Goal: Information Seeking & Learning: Learn about a topic

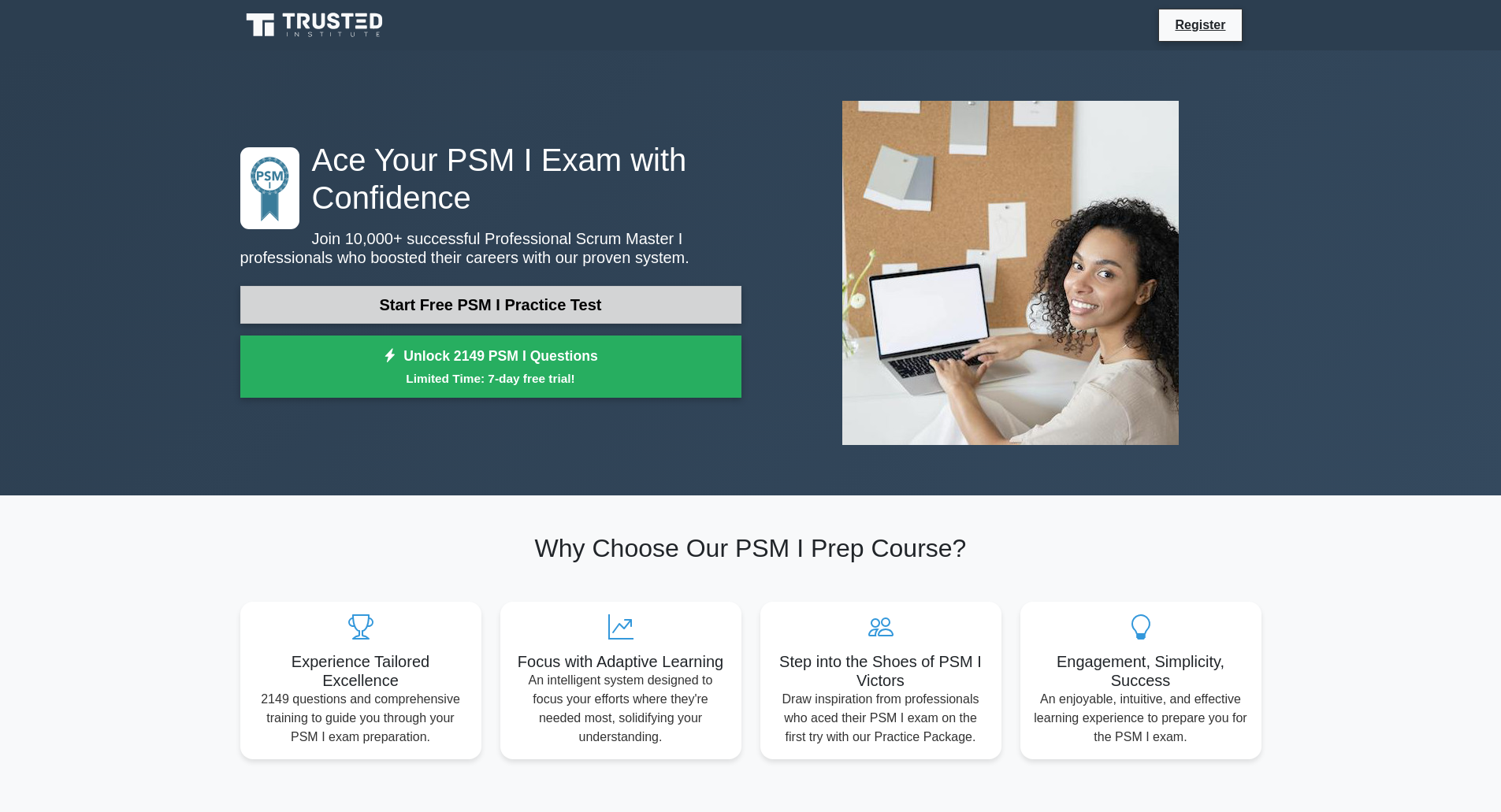
click at [450, 313] on link "Start Free PSM I Practice Test" at bounding box center [491, 304] width 501 height 38
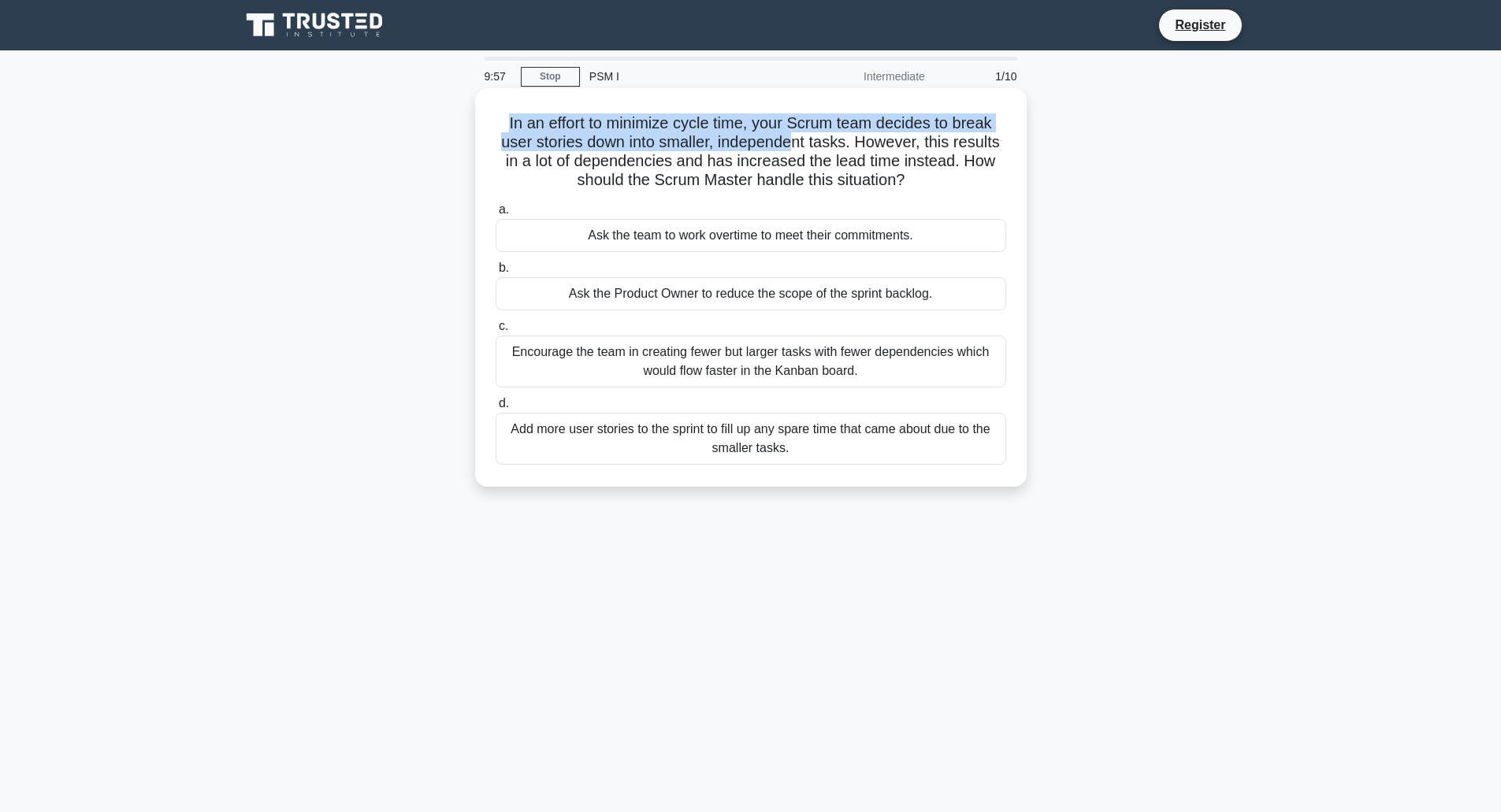
drag, startPoint x: 502, startPoint y: 127, endPoint x: 790, endPoint y: 140, distance: 288.3
click at [790, 140] on h5 "In an effort to minimize cycle time, your Scrum team decides to break user stor…" at bounding box center [750, 152] width 514 height 77
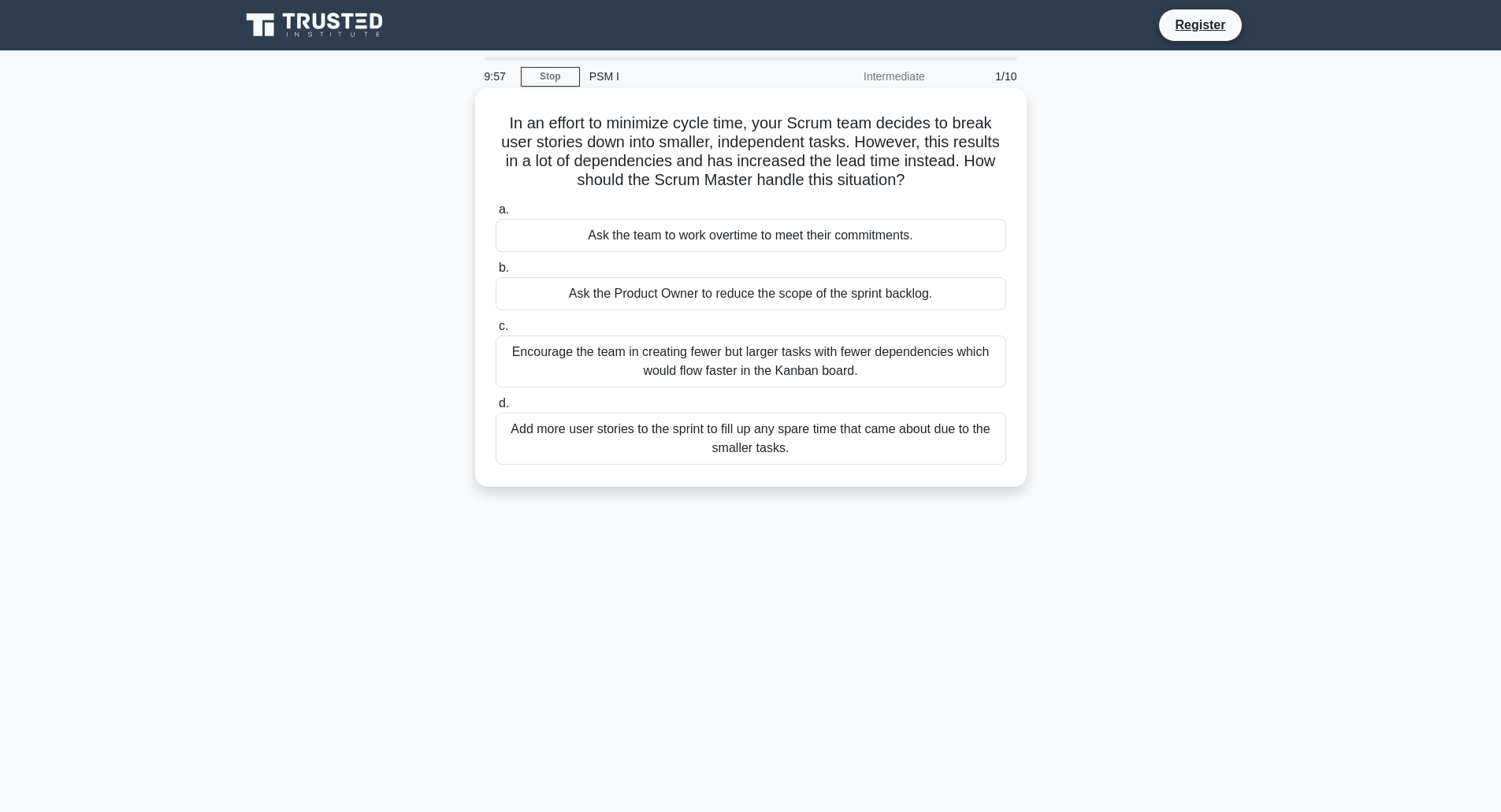
click at [806, 141] on h5 "In an effort to minimize cycle time, your Scrum team decides to break user stor…" at bounding box center [750, 152] width 514 height 77
click at [823, 372] on div "Encourage the team in creating fewer but larger tasks with fewer dependencies w…" at bounding box center [750, 361] width 511 height 52
click at [495, 332] on input "c. Encourage the team in creating fewer but larger tasks with fewer dependencie…" at bounding box center [495, 326] width 0 height 10
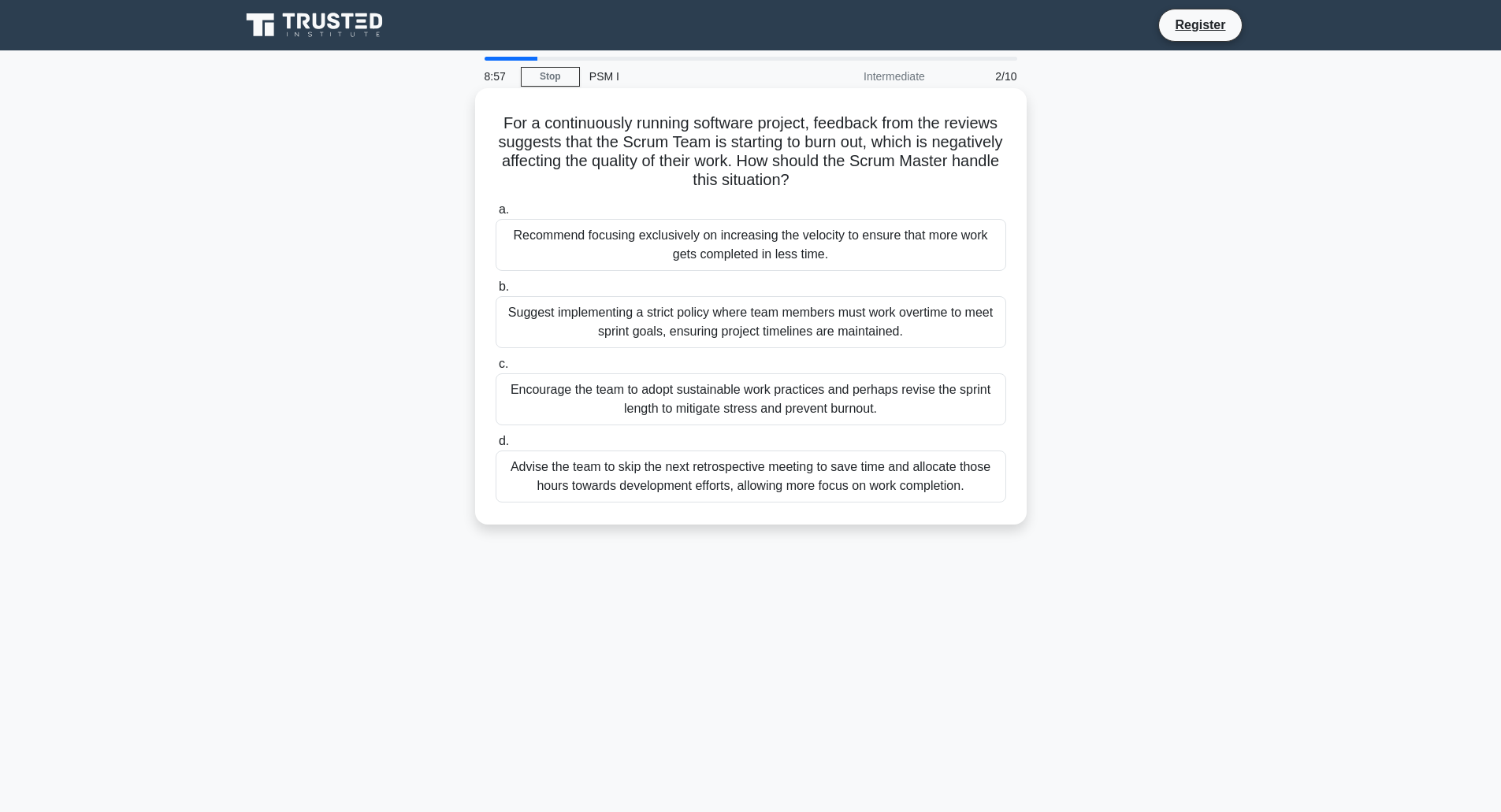
click at [920, 396] on div "Encourage the team to adopt sustainable work practices and perhaps revise the s…" at bounding box center [750, 400] width 511 height 52
click at [495, 369] on input "c. Encourage the team to adopt sustainable work practices and perhaps revise th…" at bounding box center [495, 364] width 0 height 10
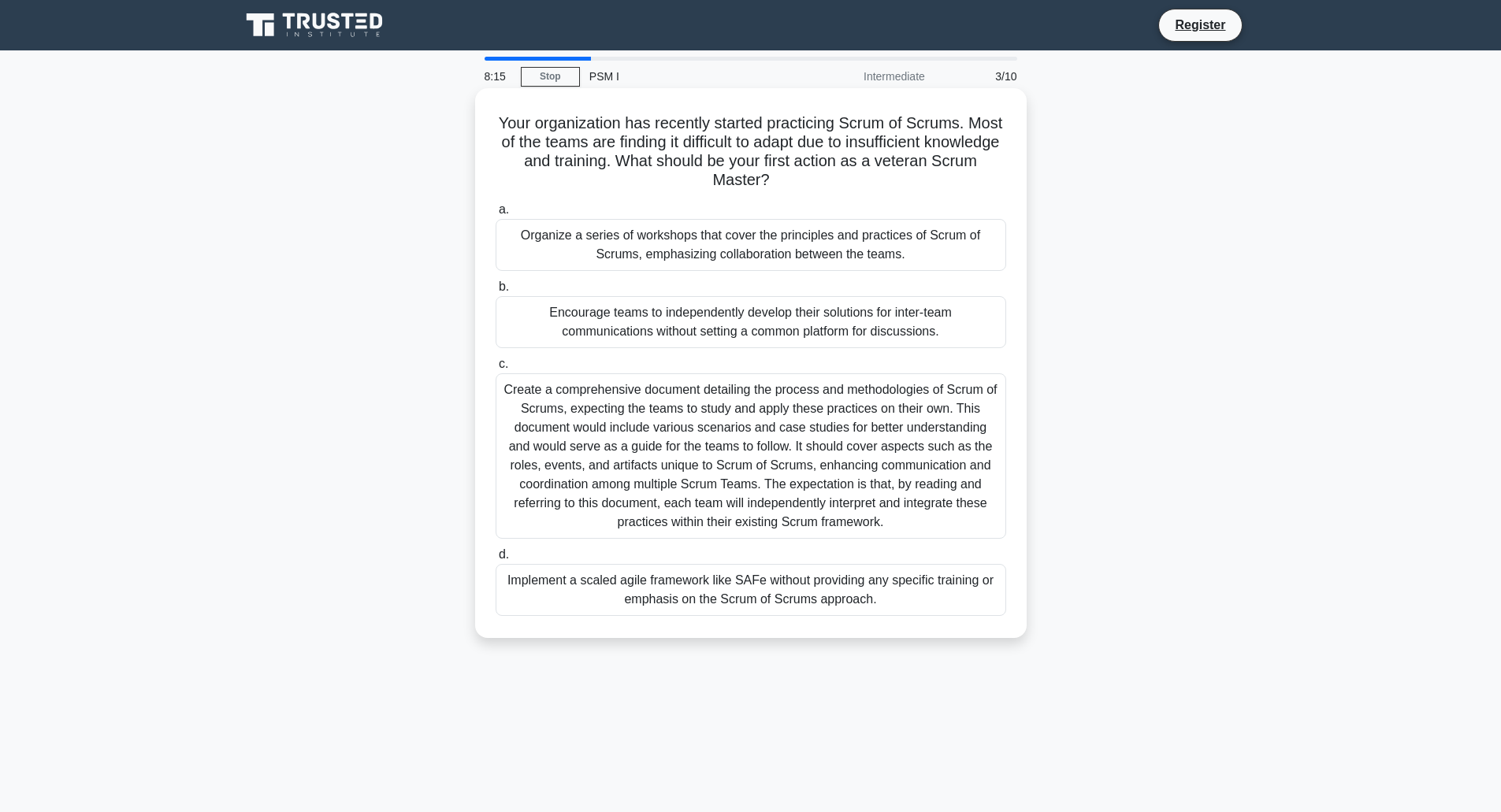
click at [674, 258] on div "Organize a series of workshops that cover the principles and practices of Scrum…" at bounding box center [750, 244] width 511 height 52
click at [495, 215] on input "a. Organize a series of workshops that cover the principles and practices of Sc…" at bounding box center [495, 209] width 0 height 10
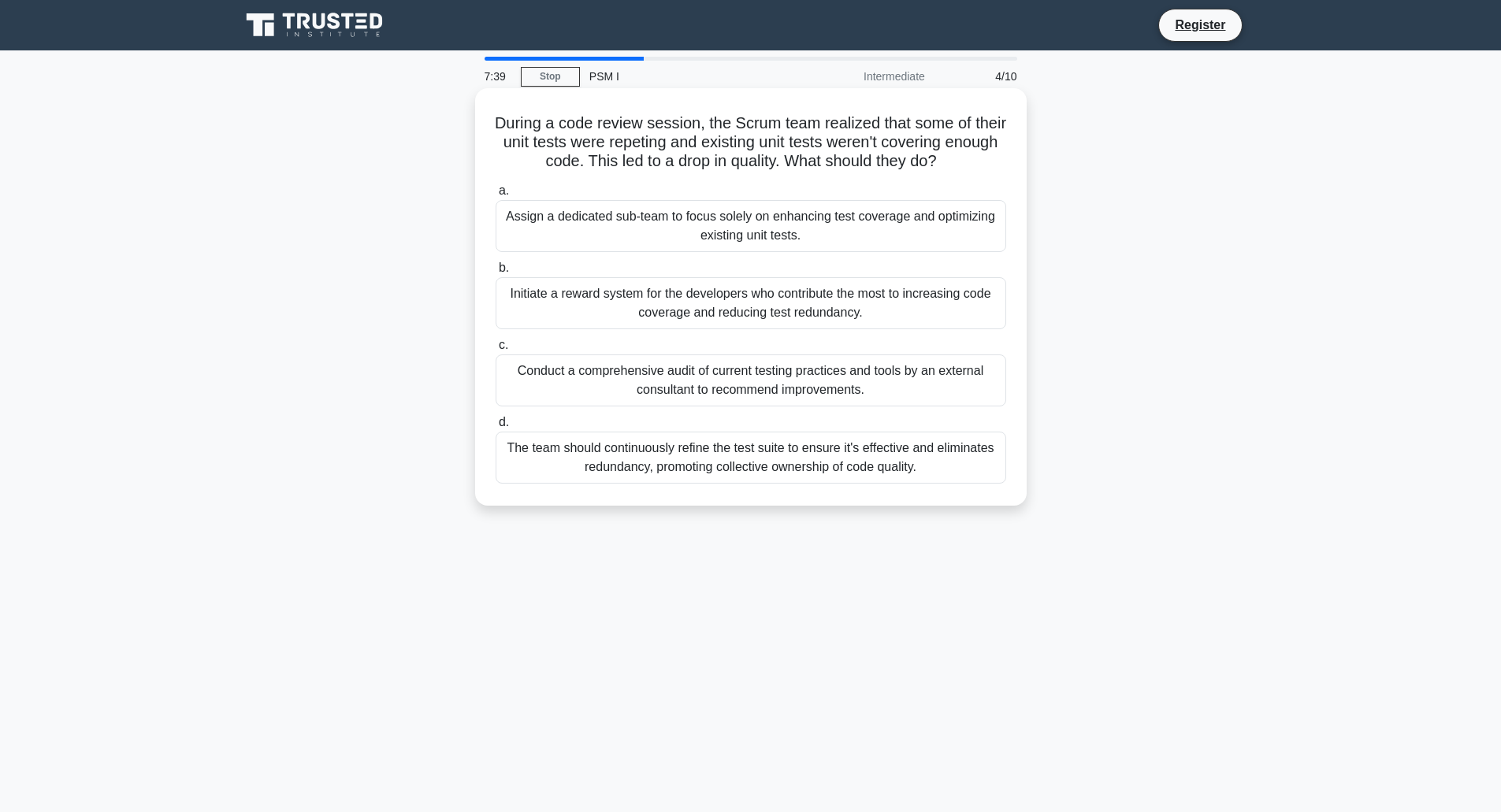
click at [927, 474] on div "The team should continuously refine the test suite to ensure it's effective and…" at bounding box center [750, 457] width 511 height 52
click at [495, 428] on input "d. The team should continuously refine the test suite to ensure it's effective …" at bounding box center [495, 423] width 0 height 10
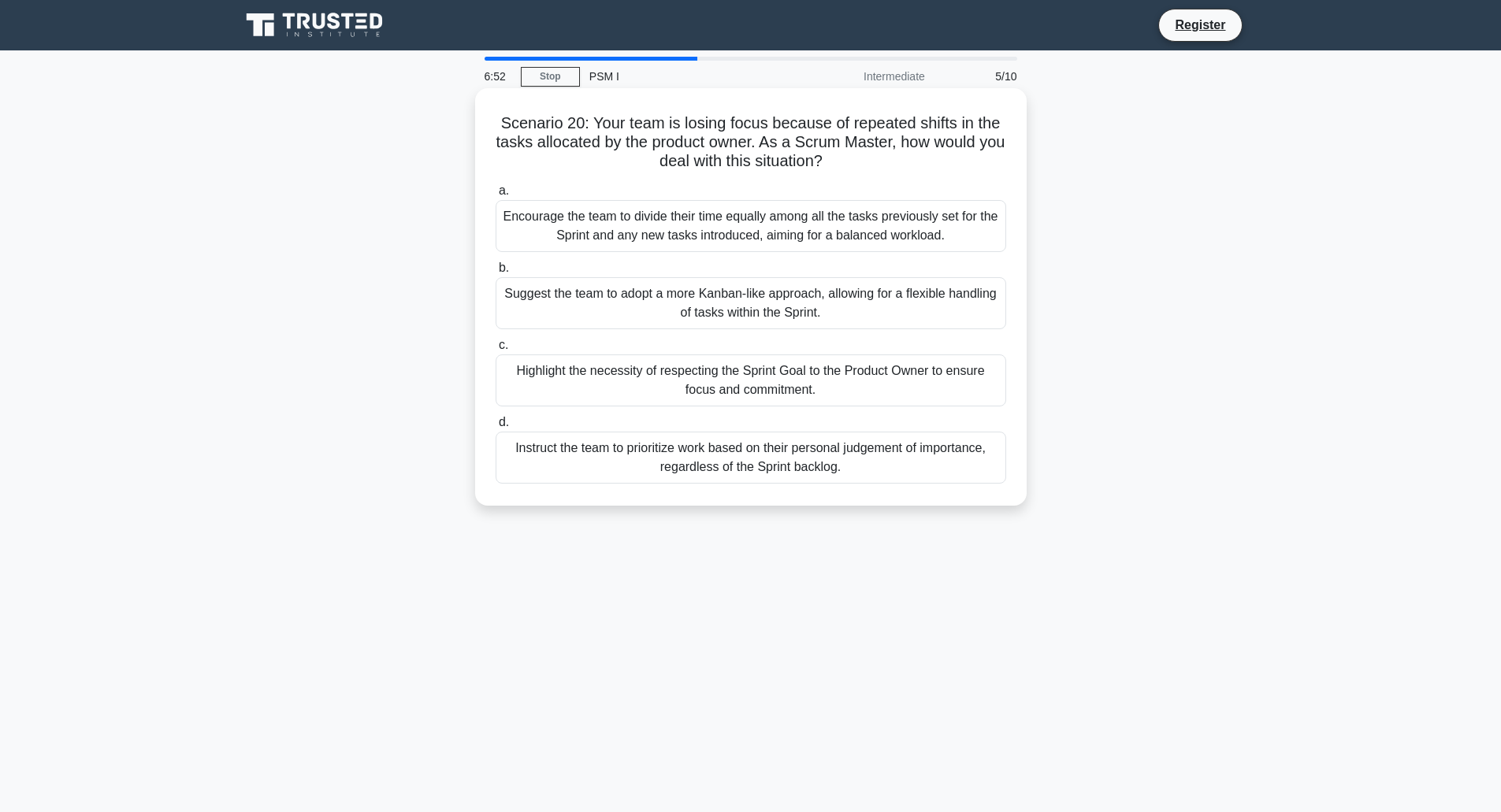
click at [743, 382] on div "Highlight the necessity of respecting the Sprint Goal to the Product Owner to e…" at bounding box center [750, 380] width 511 height 52
click at [495, 351] on input "c. Highlight the necessity of respecting the Sprint Goal to the Product Owner t…" at bounding box center [495, 345] width 0 height 10
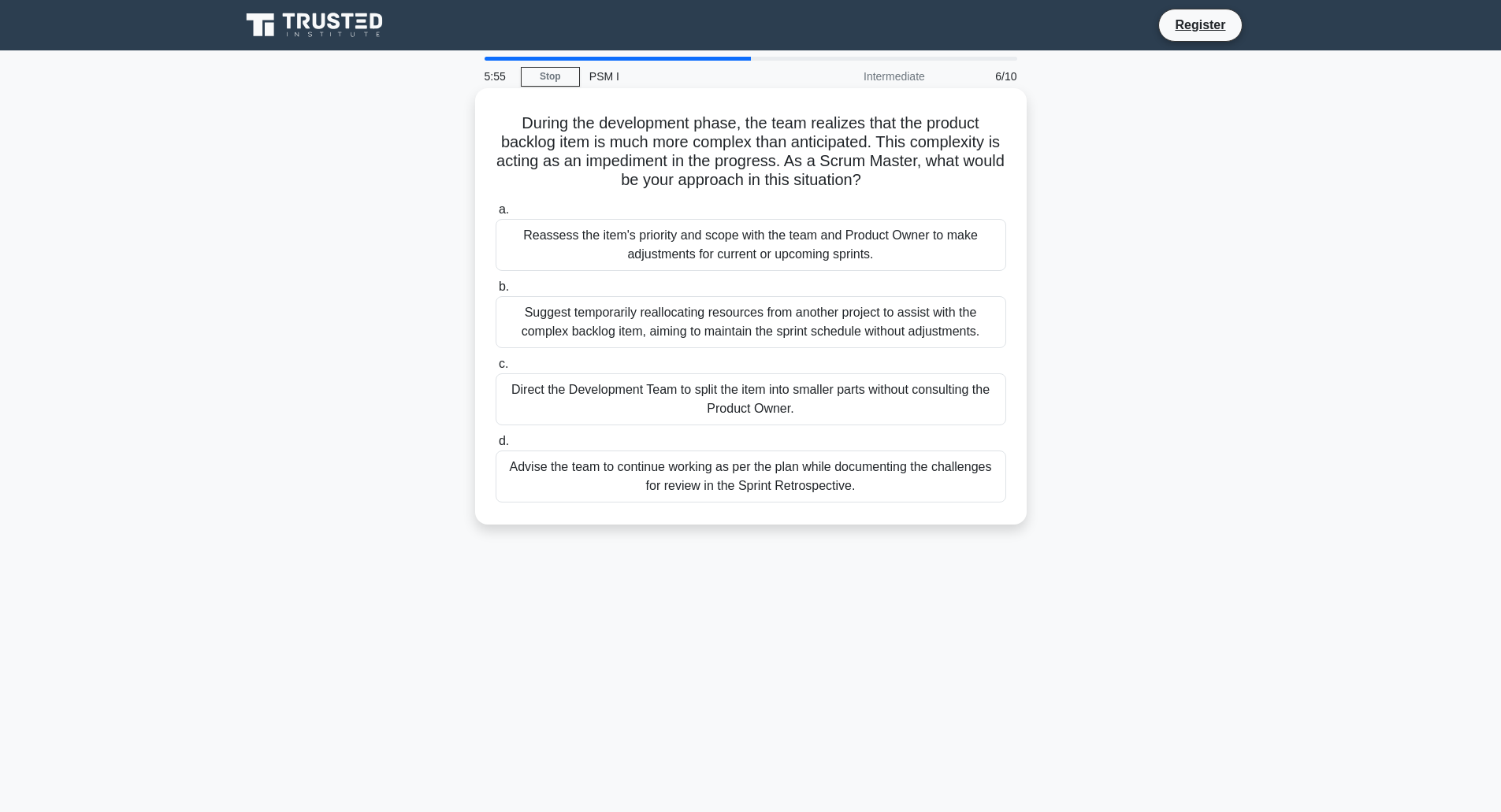
click at [775, 250] on div "Reassess the item's priority and scope with the team and Product Owner to make …" at bounding box center [750, 244] width 511 height 52
click at [495, 215] on input "a. Reassess the item's priority and scope with the team and Product Owner to ma…" at bounding box center [495, 209] width 0 height 10
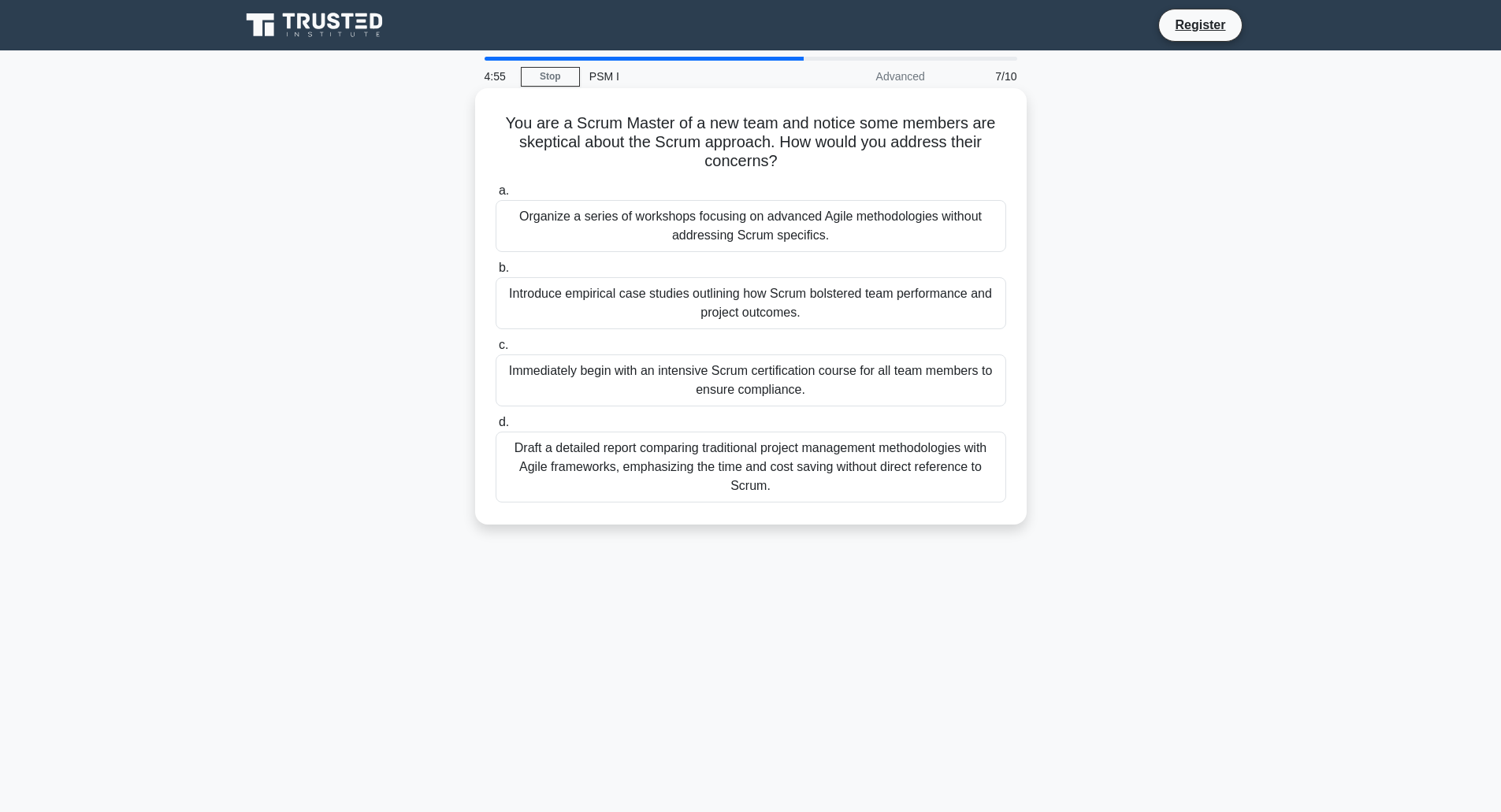
click at [676, 232] on div "Organize a series of workshops focusing on advanced Agile methodologies without…" at bounding box center [750, 226] width 511 height 52
click at [495, 197] on input "a. Organize a series of workshops focusing on advanced Agile methodologies with…" at bounding box center [495, 190] width 0 height 10
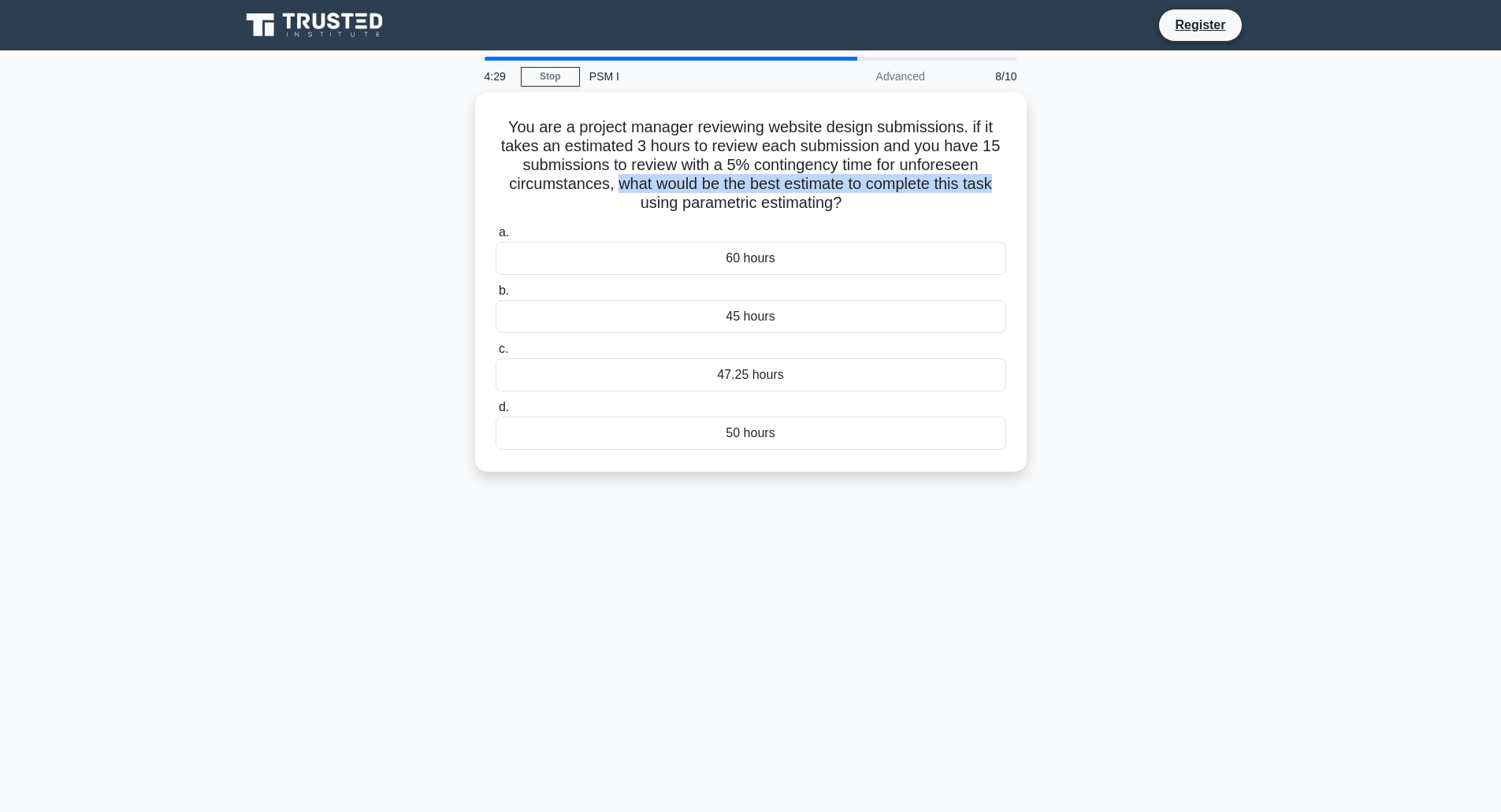
drag, startPoint x: 612, startPoint y: 182, endPoint x: 1033, endPoint y: 186, distance: 421.0
click at [1033, 186] on div "You are a project manager reviewing website design submissions. if it takes an …" at bounding box center [750, 291] width 1040 height 399
click at [964, 189] on h5 "You are a project manager reviewing website design submissions. if it takes an …" at bounding box center [750, 162] width 514 height 96
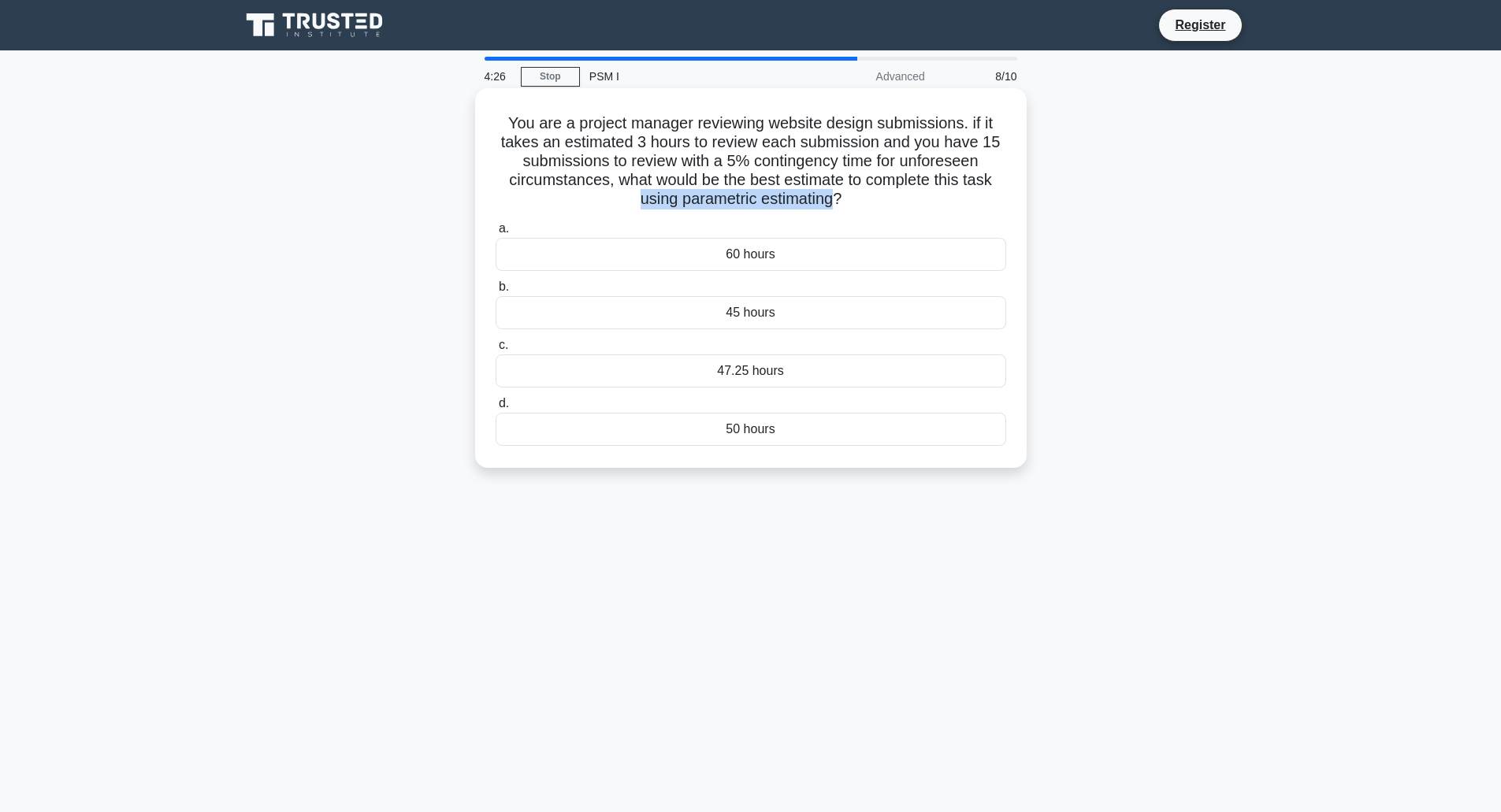
drag, startPoint x: 735, startPoint y: 199, endPoint x: 837, endPoint y: 197, distance: 102.0
click at [837, 197] on h5 "You are a project manager reviewing website design submissions. if it takes an …" at bounding box center [750, 162] width 514 height 96
click at [854, 197] on icon ".spinner_0XTQ{transform-origin:center;animation:spinner_y6GP .75s linear infini…" at bounding box center [851, 200] width 19 height 19
drag, startPoint x: 636, startPoint y: 143, endPoint x: 656, endPoint y: 141, distance: 20.1
click at [656, 141] on h5 "You are a project manager reviewing website design submissions. if it takes an …" at bounding box center [750, 162] width 514 height 96
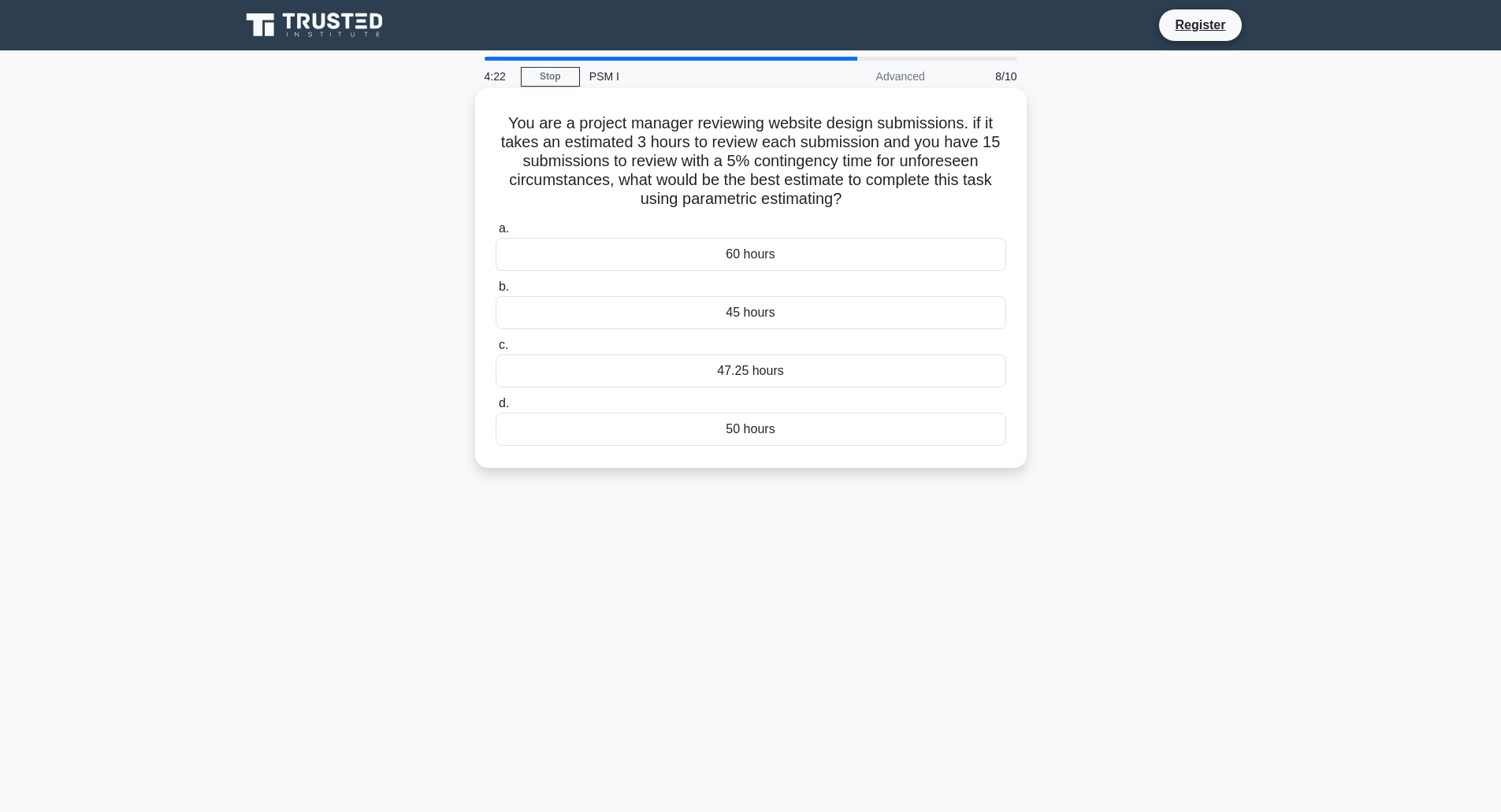
click at [672, 138] on h5 "You are a project manager reviewing website design submissions. if it takes an …" at bounding box center [750, 162] width 514 height 96
click at [771, 162] on h5 "You are a project manager reviewing website design submissions. if it takes an …" at bounding box center [750, 162] width 514 height 96
drag, startPoint x: 771, startPoint y: 162, endPoint x: 781, endPoint y: 162, distance: 10.0
click at [772, 162] on h5 "You are a project manager reviewing website design submissions. if it takes an …" at bounding box center [750, 162] width 514 height 96
click at [873, 166] on h5 "You are a project manager reviewing website design submissions. if it takes an …" at bounding box center [750, 162] width 514 height 96
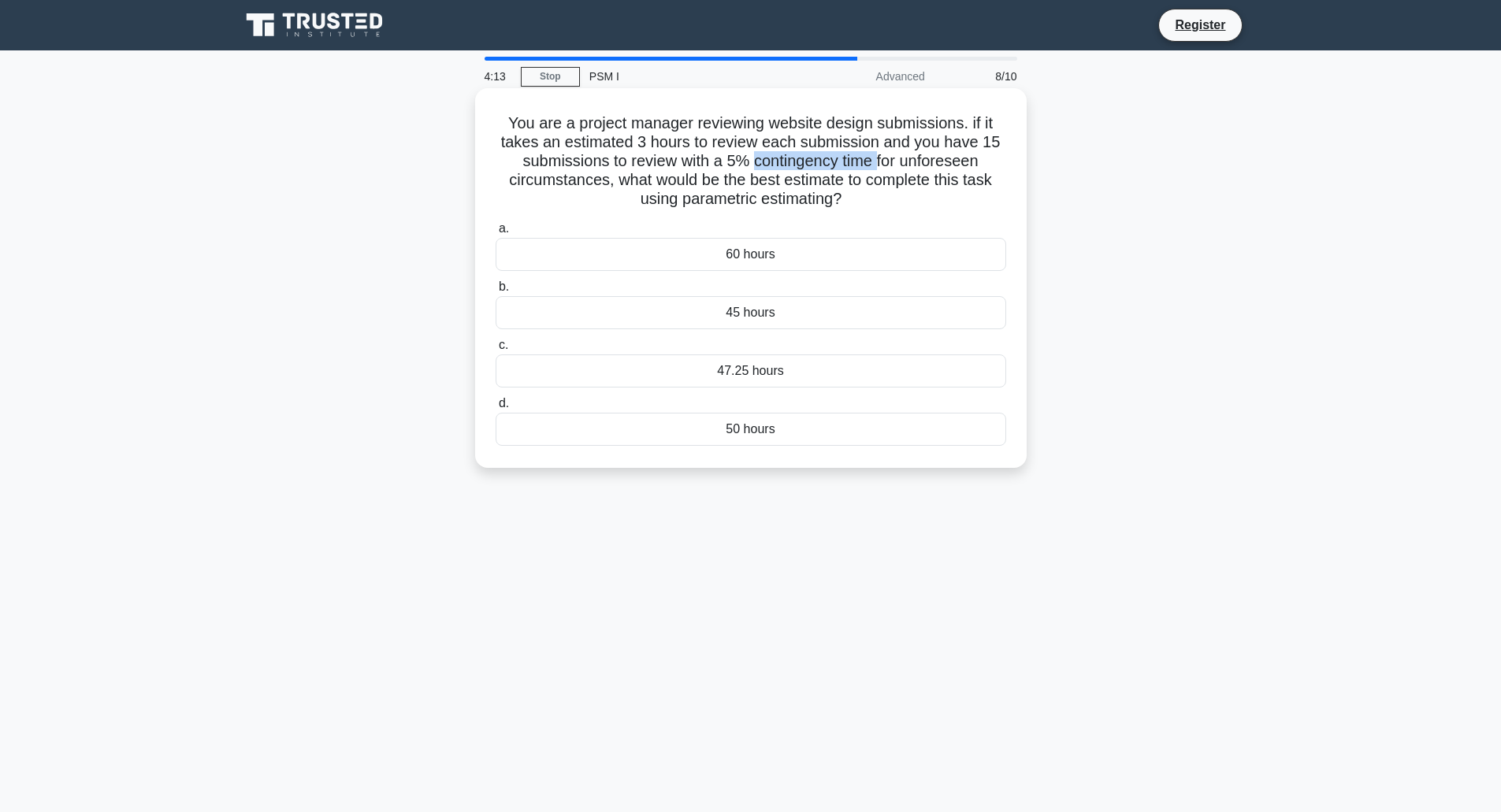
copy h5 "contingency time"
click at [745, 315] on div "45 hours" at bounding box center [750, 312] width 511 height 33
click at [495, 292] on input "b. 45 hours" at bounding box center [495, 287] width 0 height 10
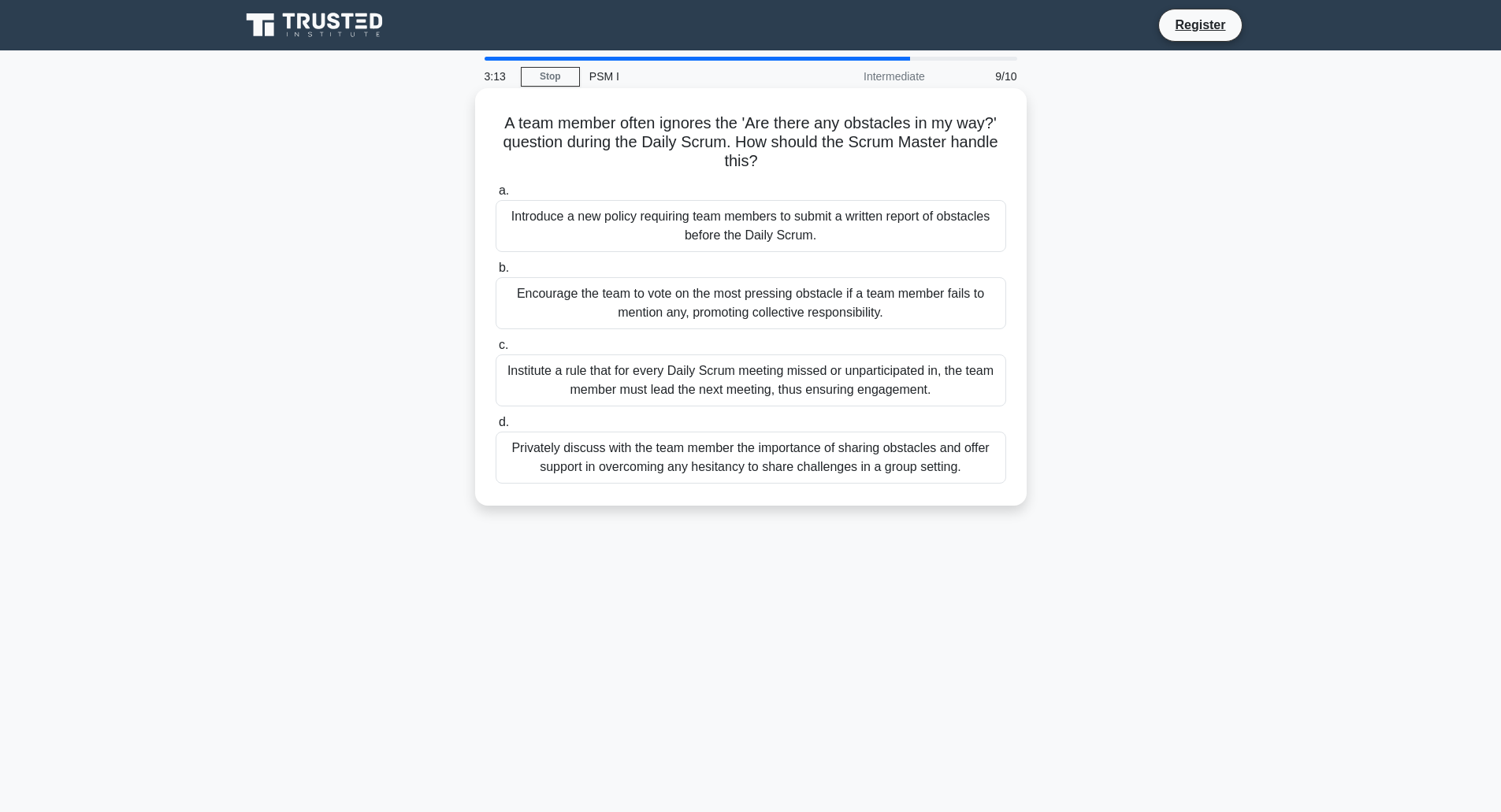
drag, startPoint x: 763, startPoint y: 141, endPoint x: 939, endPoint y: 171, distance: 178.5
click at [939, 171] on h5 "A team member often ignores the 'Are there any obstacles in my way?' question d…" at bounding box center [750, 142] width 514 height 58
click at [969, 472] on div "Privately discuss with the team member the importance of sharing obstacles and …" at bounding box center [750, 457] width 511 height 52
click at [495, 428] on input "d. Privately discuss with the team member the importance of sharing obstacles a…" at bounding box center [495, 423] width 0 height 10
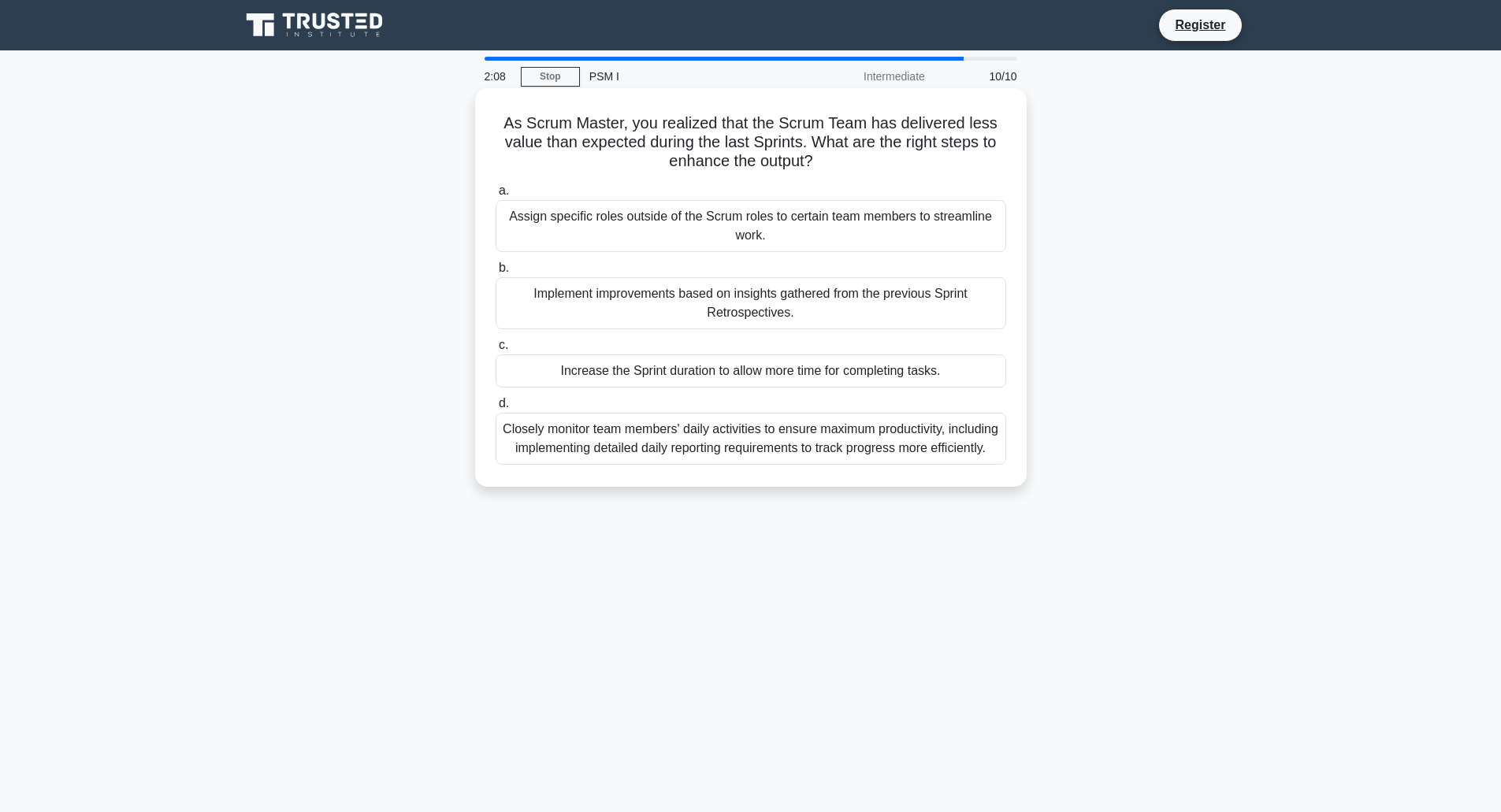
click at [830, 304] on div "Implement improvements based on insights gathered from the previous Sprint Retr…" at bounding box center [750, 303] width 511 height 52
click at [495, 274] on input "b. Implement improvements based on insights gathered from the previous Sprint R…" at bounding box center [495, 267] width 0 height 10
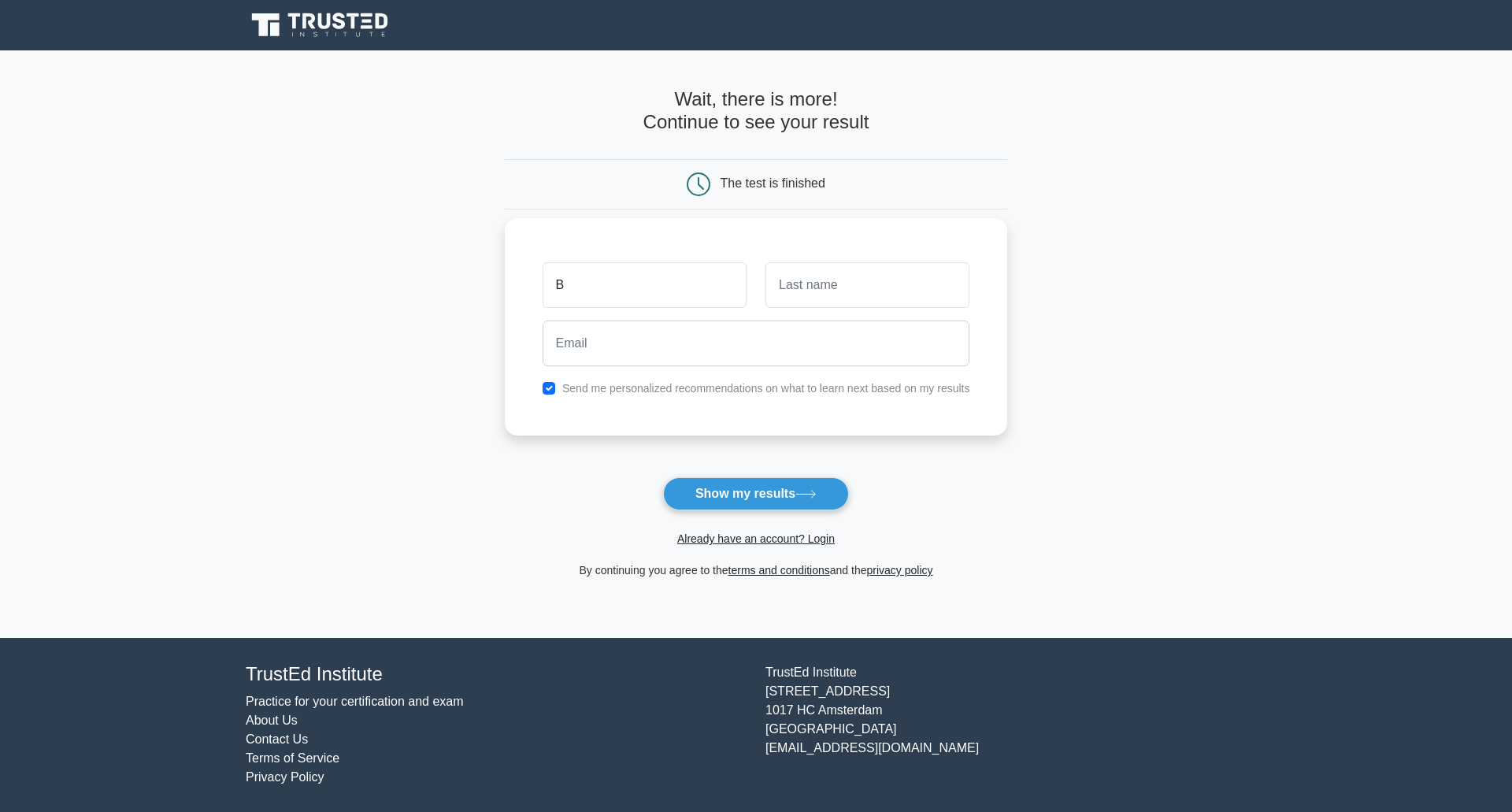
type input "B"
type input "Ent"
type input "boris.enthoven@priva.com"
click at [694, 390] on label "Send me personalized recommendations on what to learn next based on my results" at bounding box center [766, 389] width 408 height 13
click at [536, 386] on div "Send me personalized recommendations on what to learn next based on my results" at bounding box center [756, 389] width 446 height 19
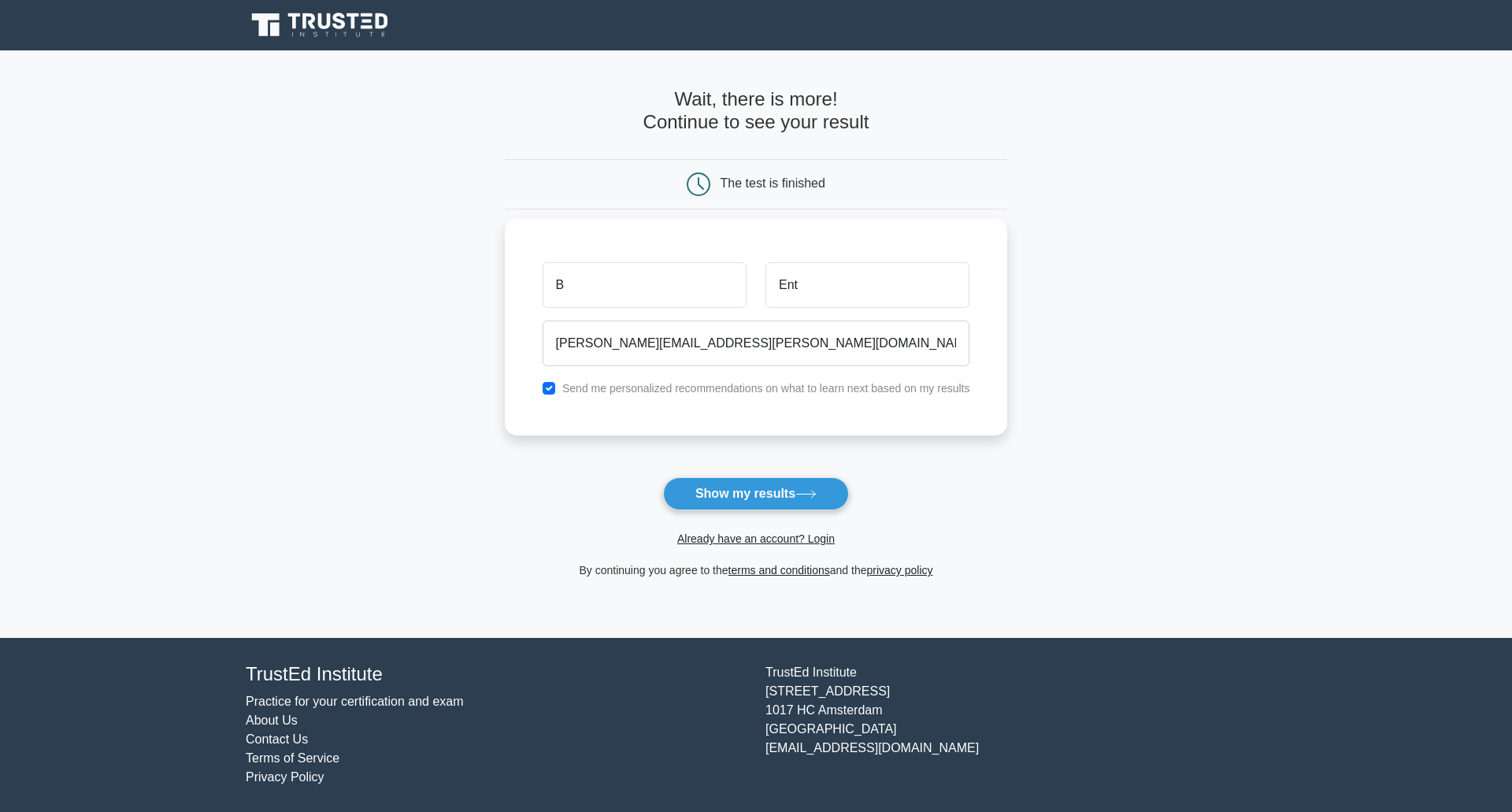
click at [556, 386] on div "Send me personalized recommendations on what to learn next based on my results" at bounding box center [756, 389] width 446 height 19
click at [553, 389] on input "checkbox" at bounding box center [549, 389] width 13 height 13
checkbox input "false"
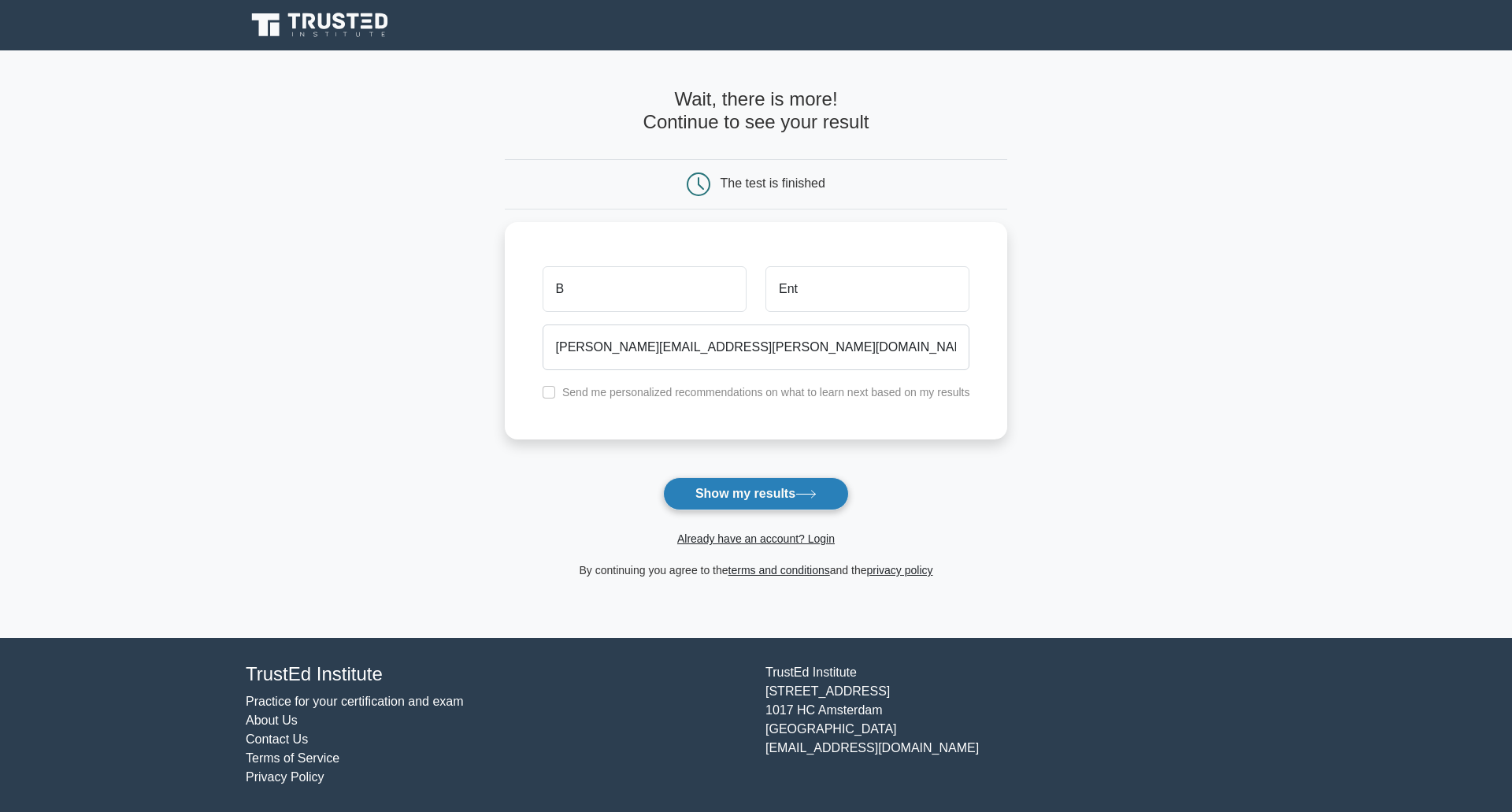
click at [711, 494] on button "Show my results" at bounding box center [756, 494] width 185 height 33
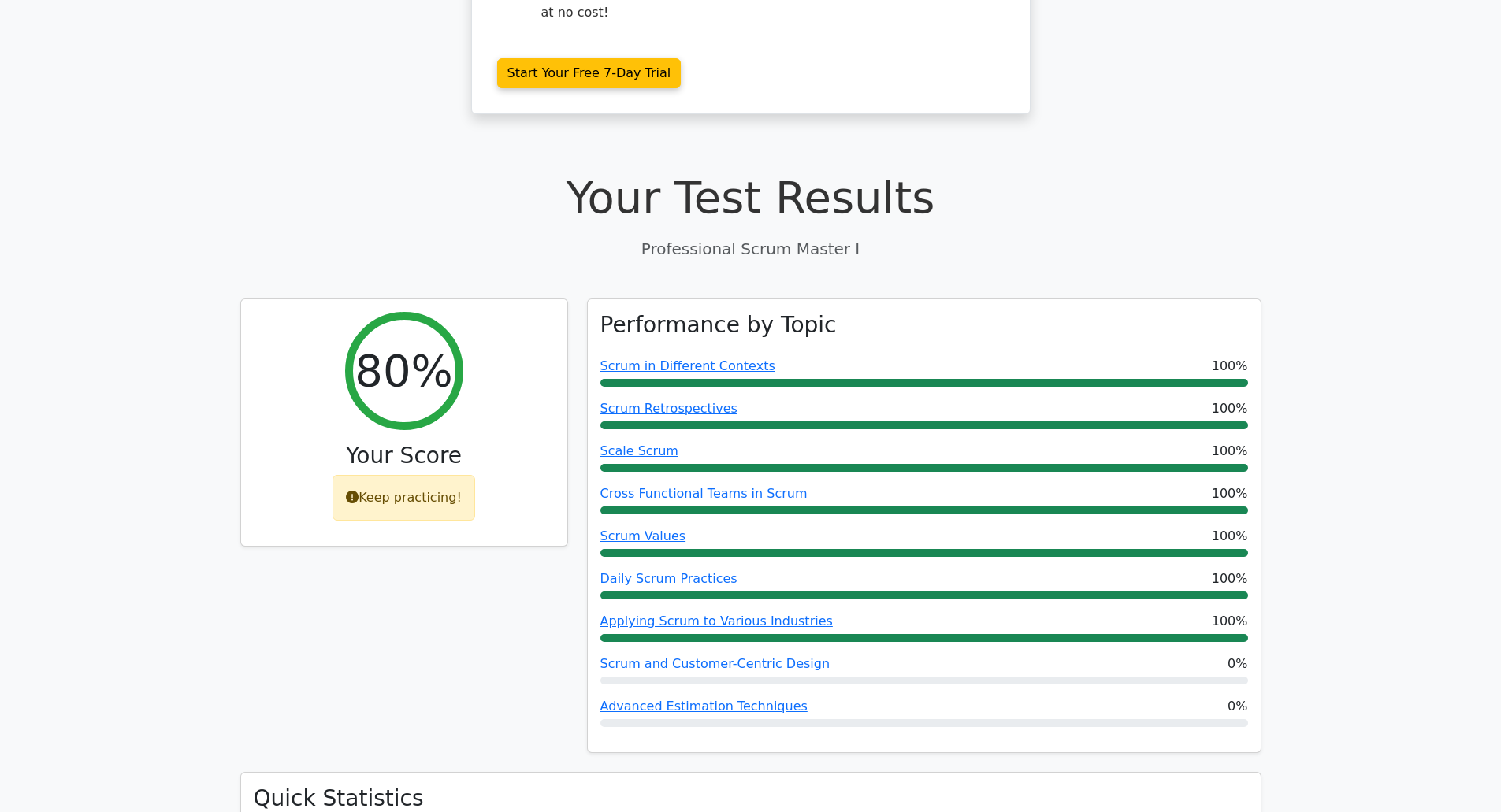
scroll to position [394, 0]
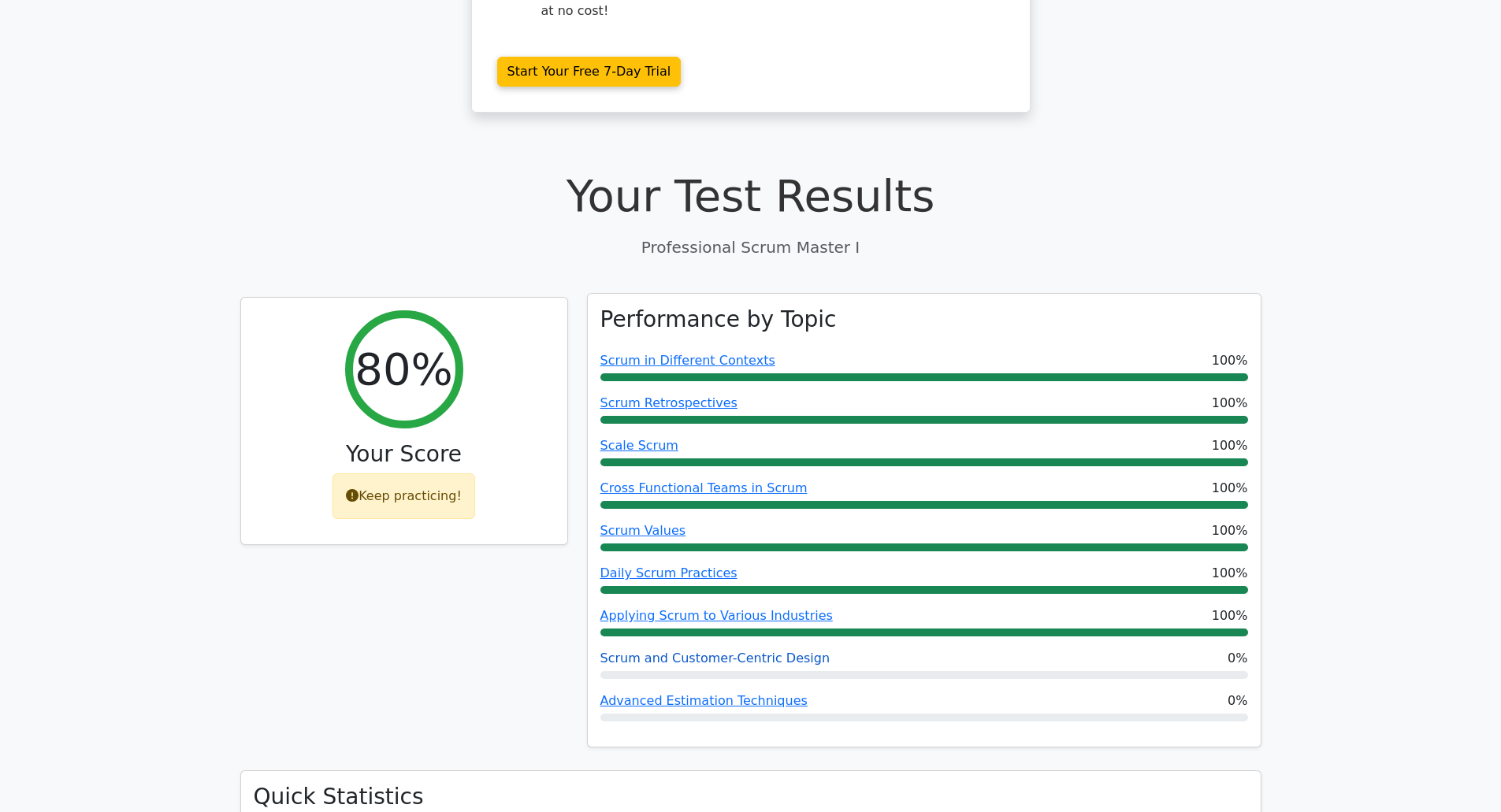
click at [702, 650] on link "Scrum and Customer-Centric Design" at bounding box center [716, 658] width 230 height 15
click at [694, 694] on link "Advanced Estimation Techniques" at bounding box center [705, 701] width 208 height 15
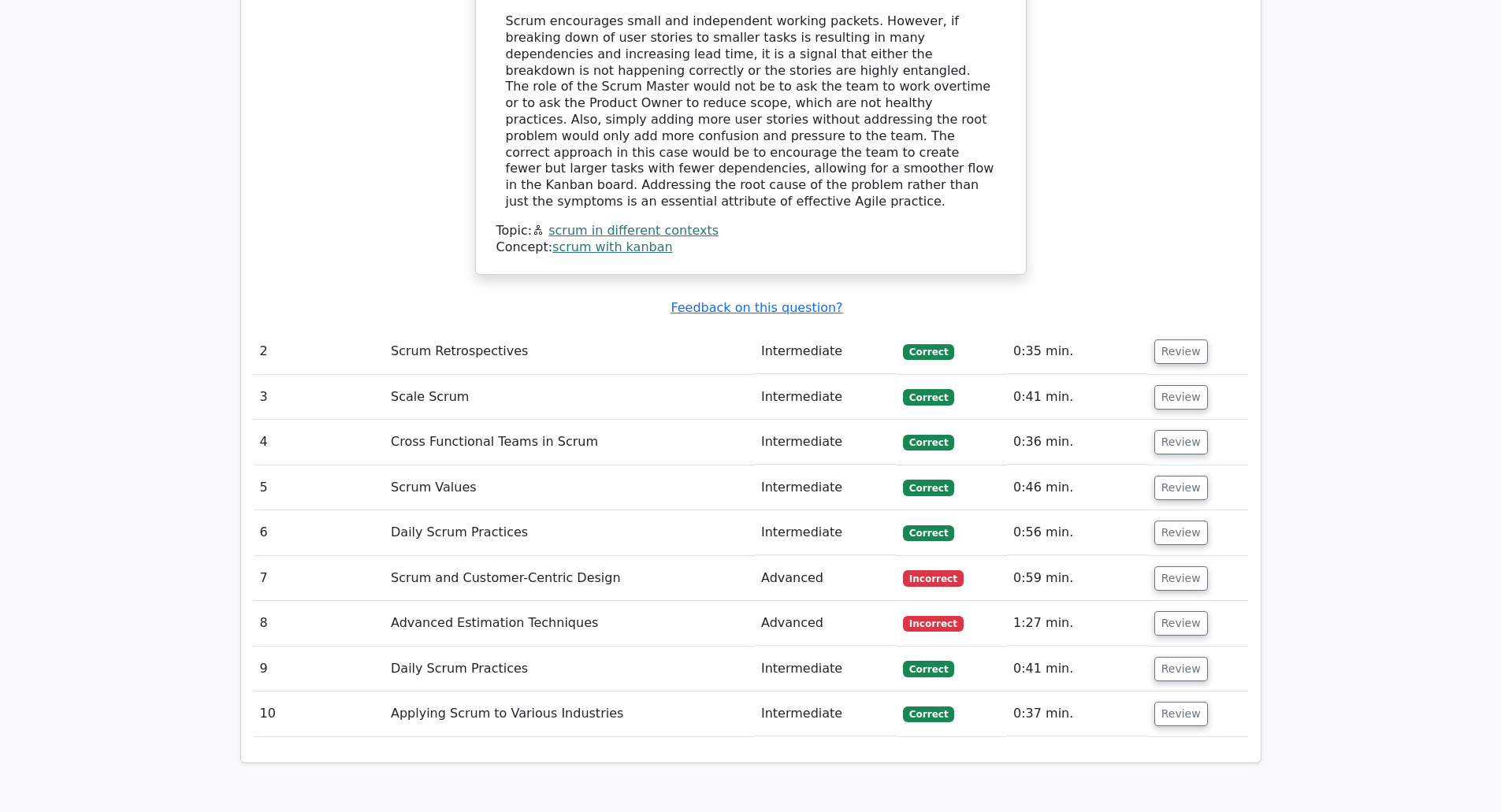
scroll to position [1969, 0]
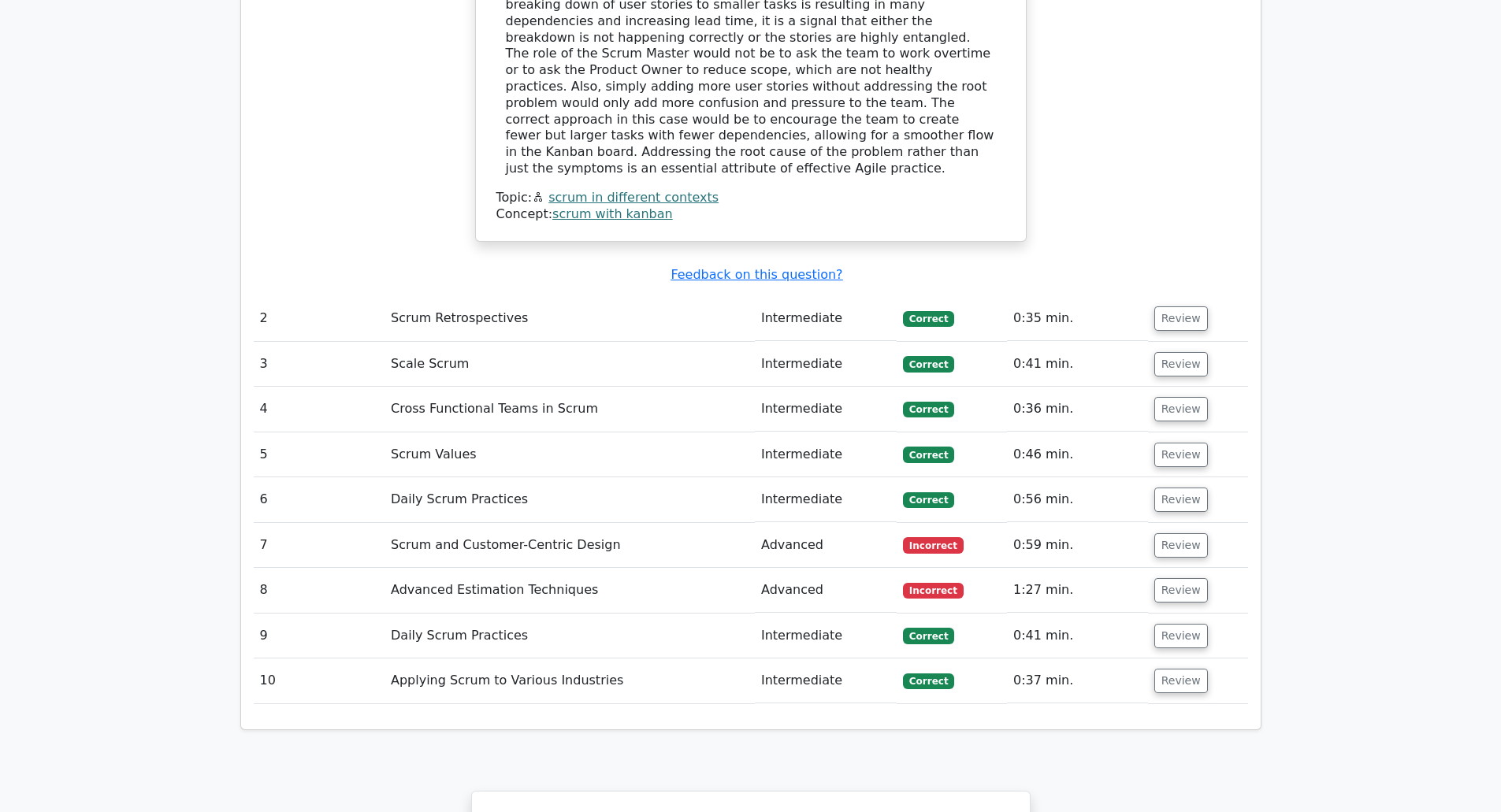
click at [678, 524] on td "Scrum and Customer-Centric Design" at bounding box center [570, 546] width 370 height 45
click at [1166, 534] on button "Review" at bounding box center [1181, 546] width 53 height 25
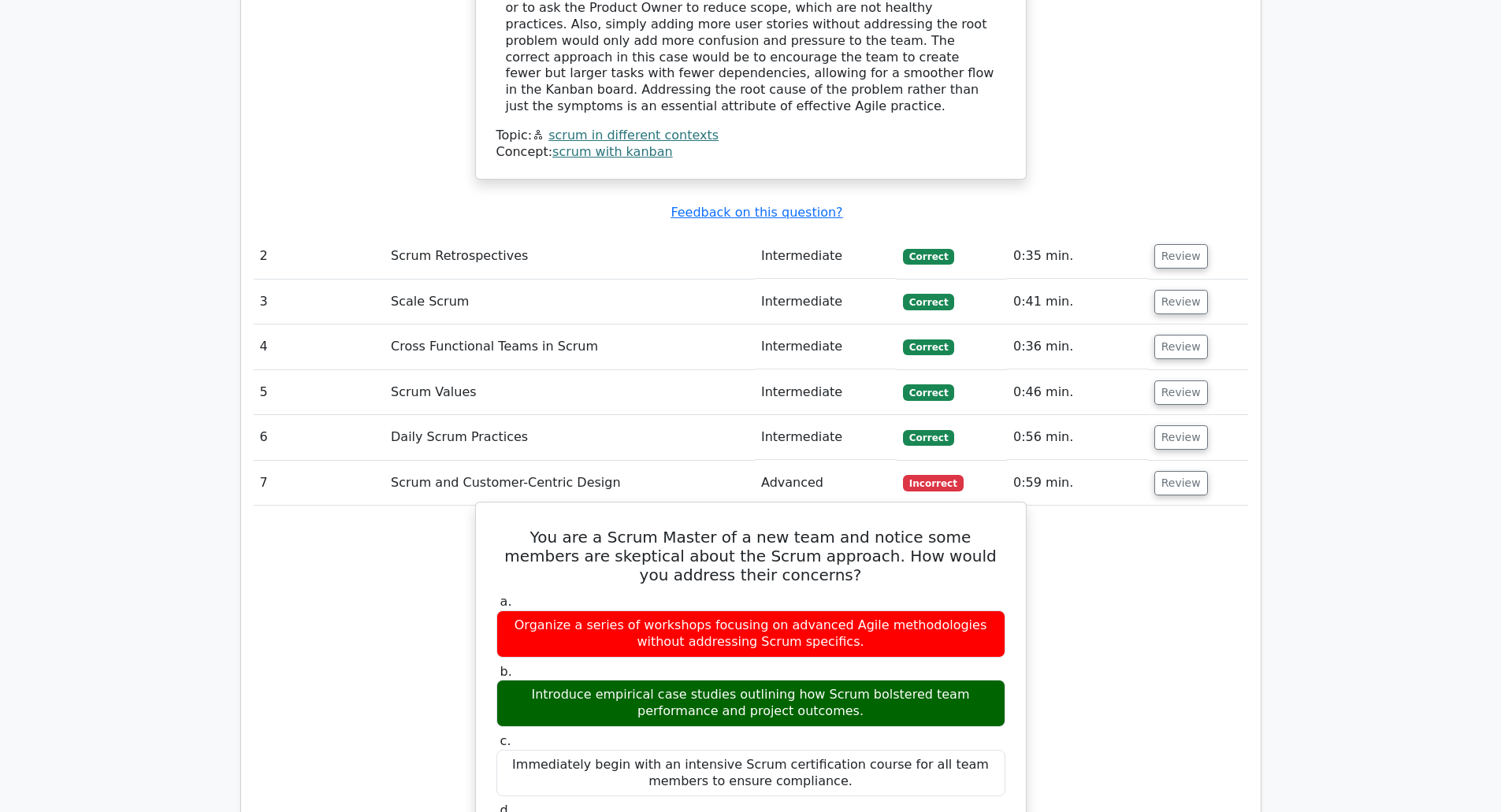
scroll to position [2127, 0]
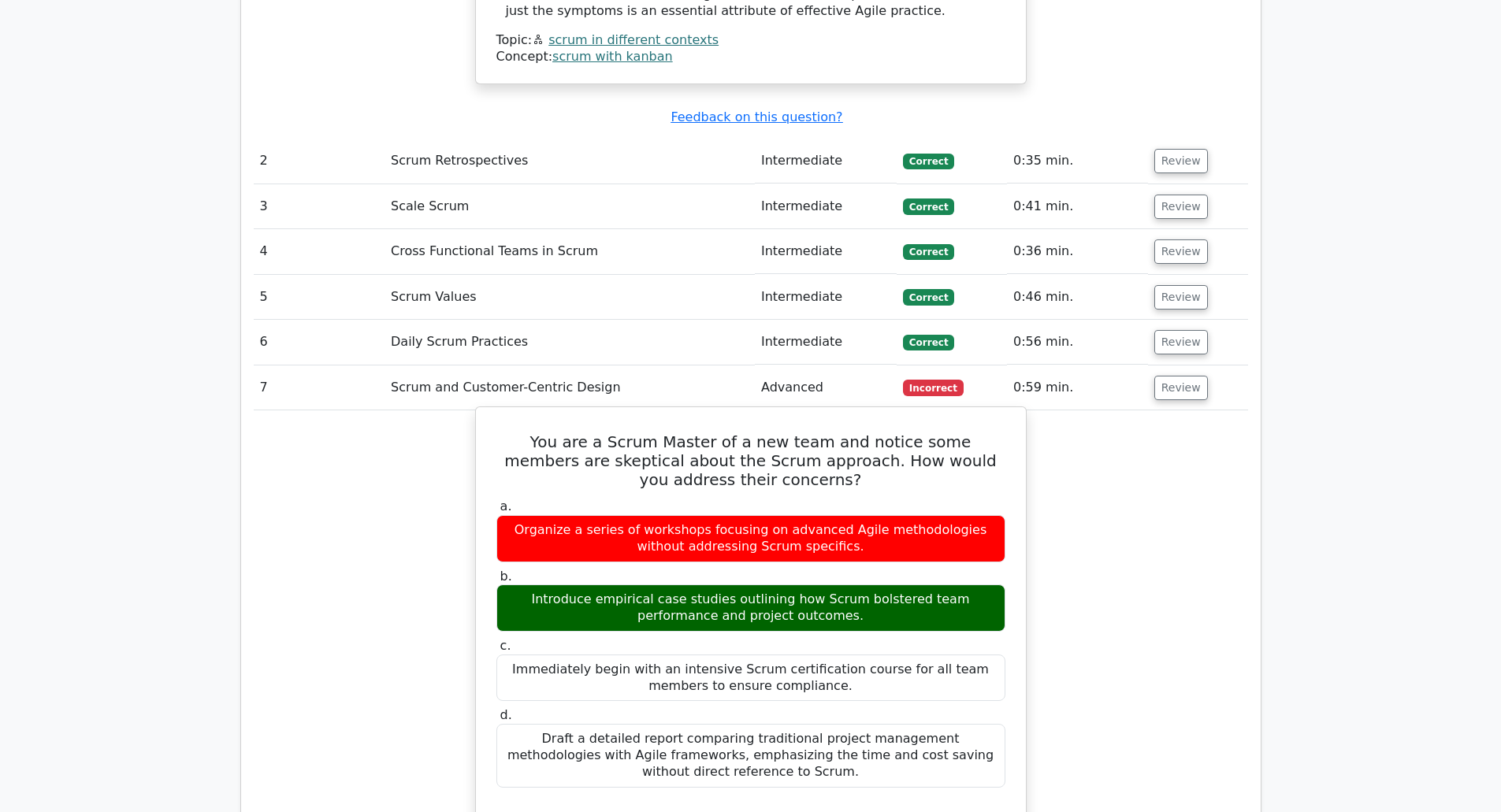
drag, startPoint x: 824, startPoint y: 511, endPoint x: 877, endPoint y: 511, distance: 53.0
click at [877, 584] on div "Introduce empirical case studies outlining how Scrum bolstered team performance…" at bounding box center [750, 607] width 509 height 47
copy div "bolstered"
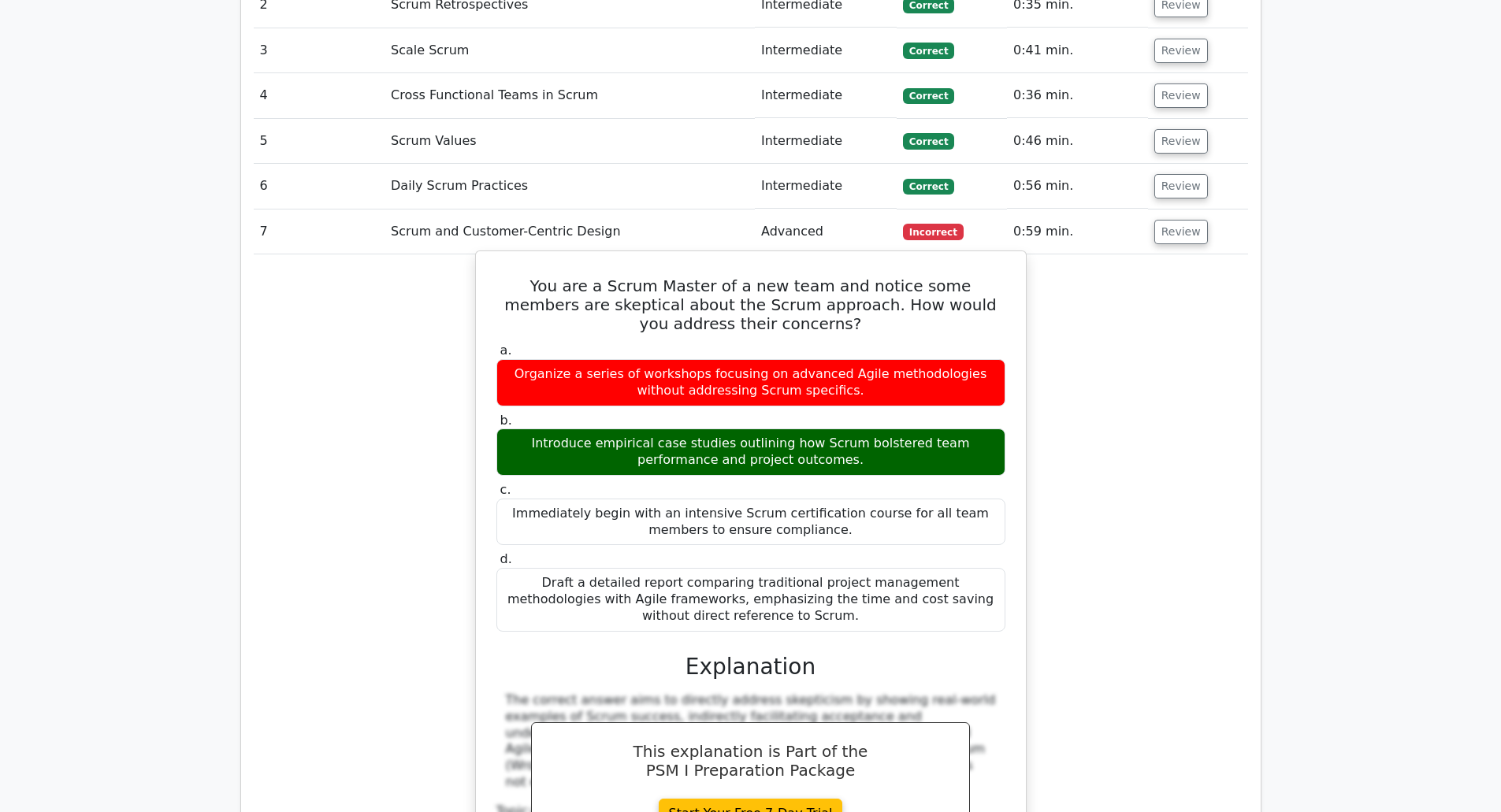
scroll to position [2284, 0]
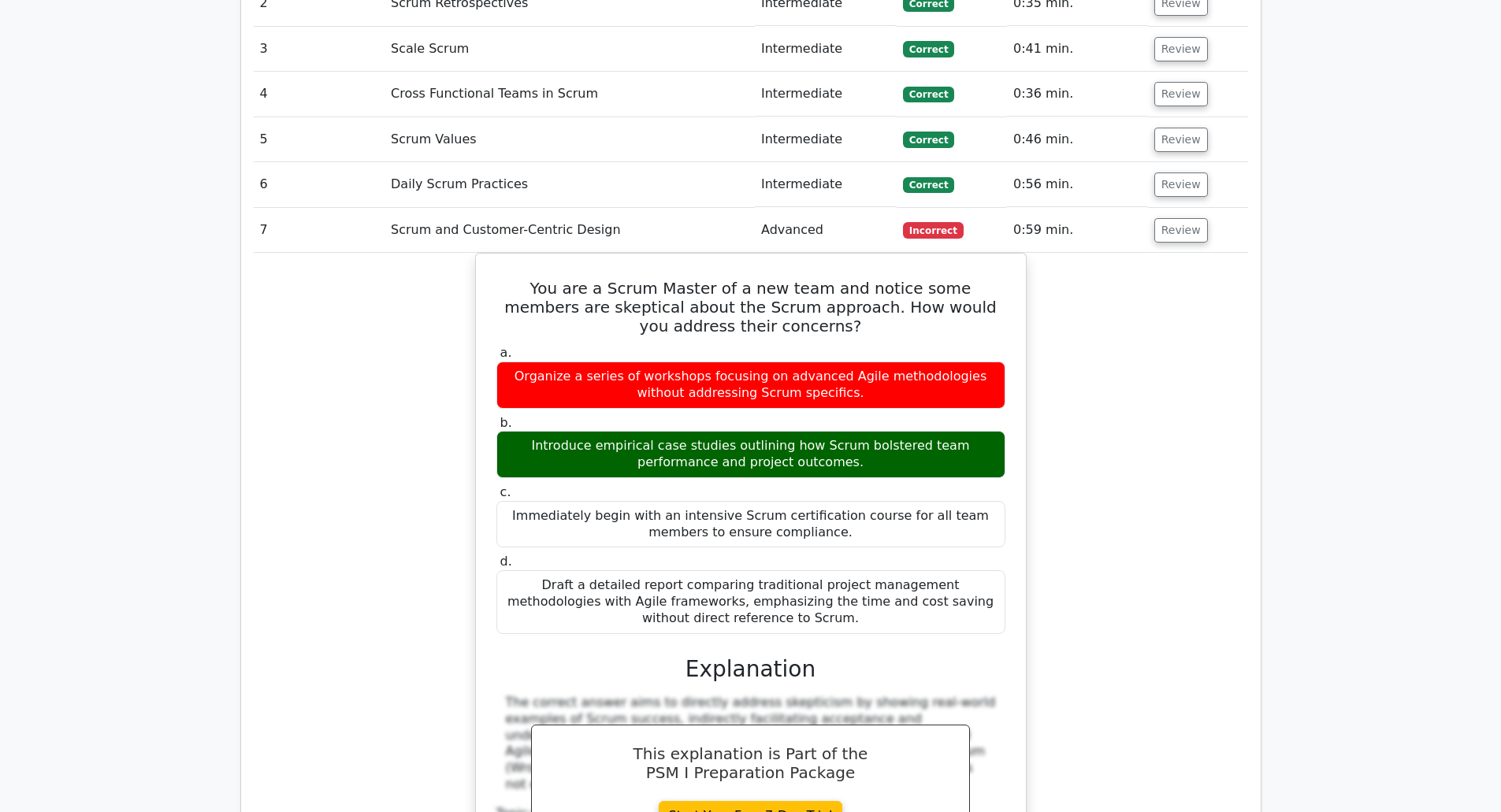
click at [1129, 418] on div "You are a Scrum Master of a new team and notice some members are skeptical abou…" at bounding box center [750, 603] width 994 height 701
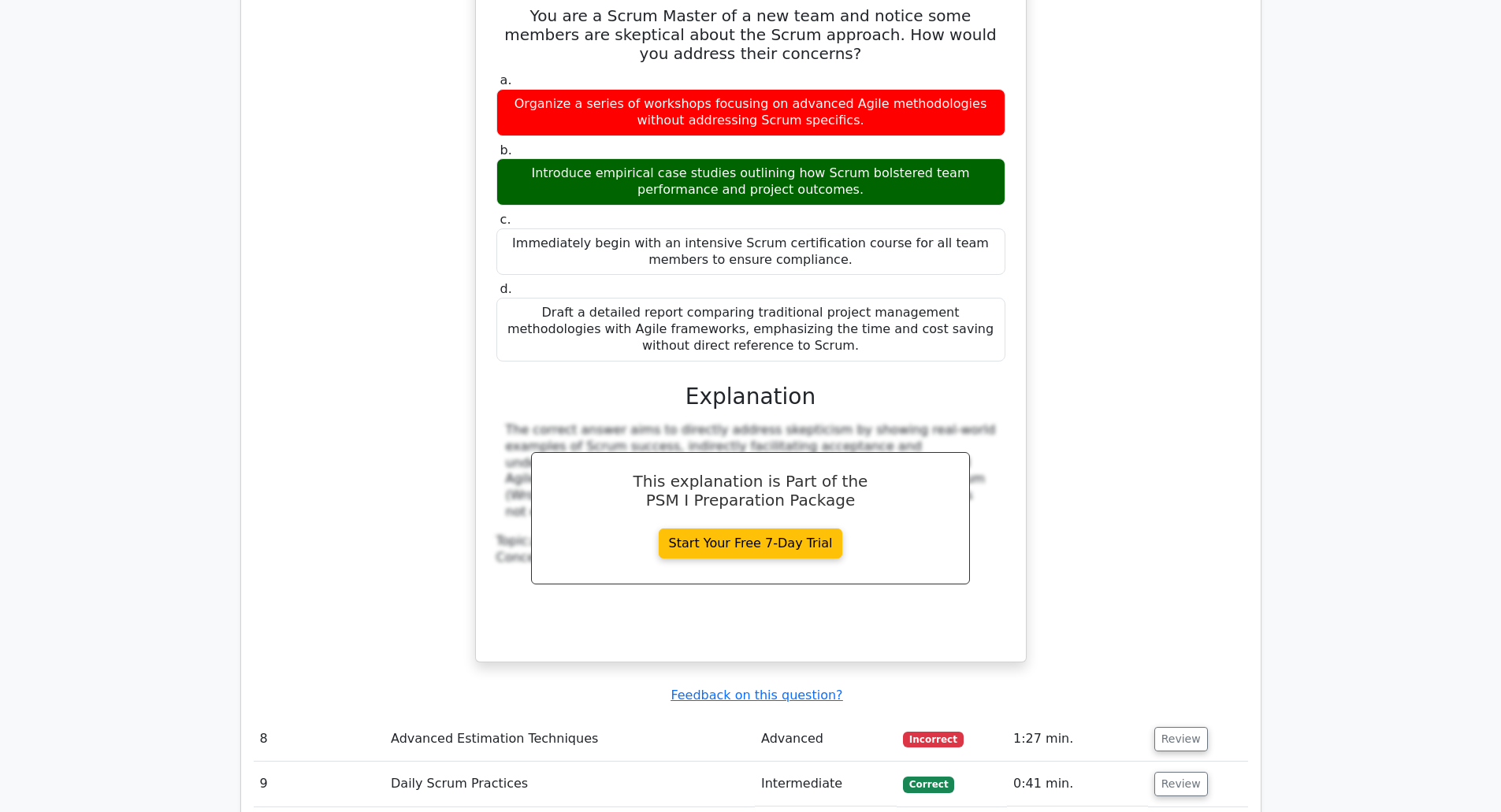
scroll to position [2678, 0]
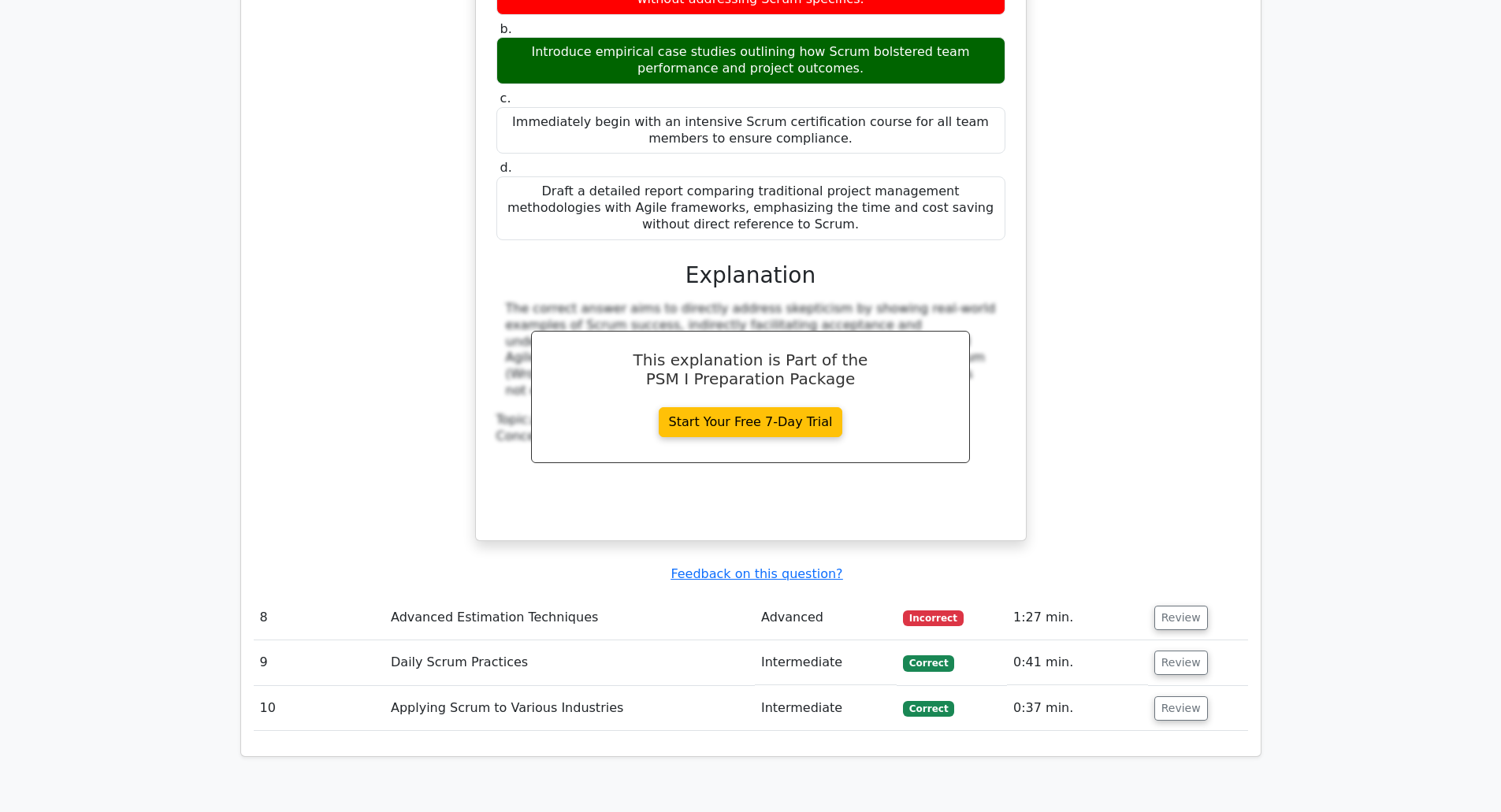
click at [642, 595] on td "Advanced Estimation Techniques" at bounding box center [570, 617] width 370 height 45
click at [543, 595] on td "Advanced Estimation Techniques" at bounding box center [570, 617] width 370 height 45
click at [1177, 606] on button "Review" at bounding box center [1181, 618] width 53 height 25
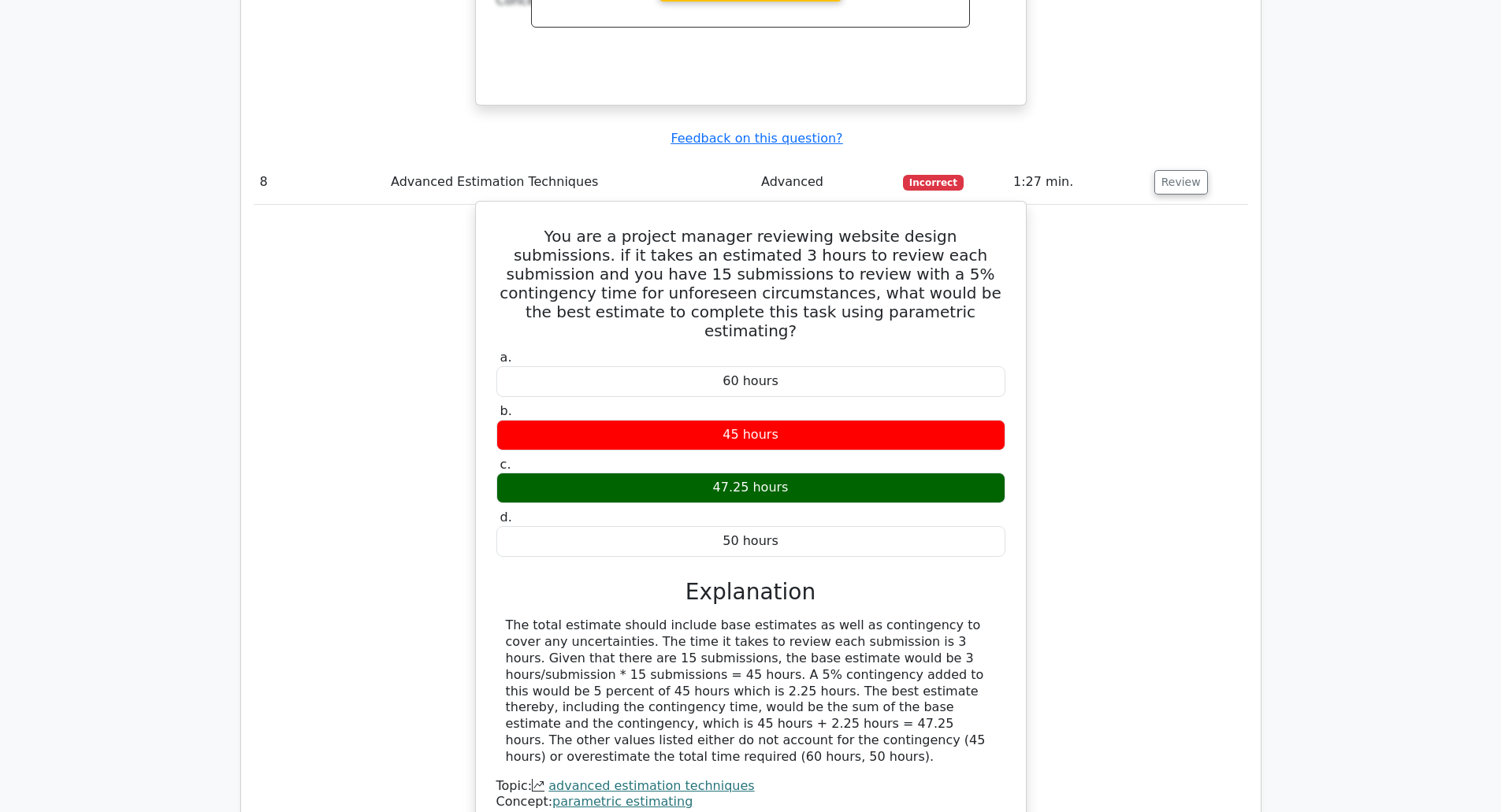
scroll to position [3231, 0]
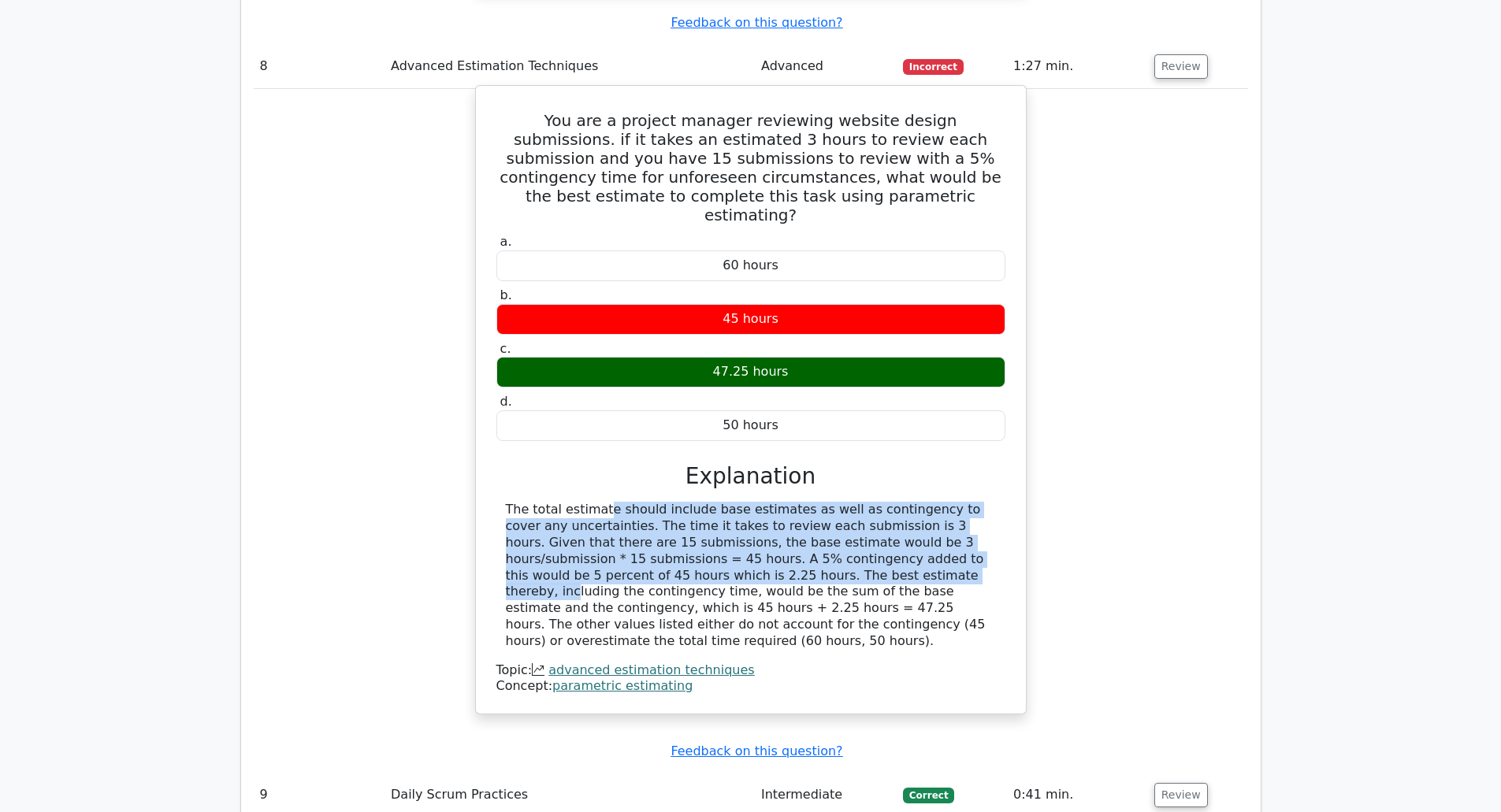
drag, startPoint x: 500, startPoint y: 400, endPoint x: 616, endPoint y: 471, distance: 136.0
click at [616, 471] on div "a. 60 hours b. 45 hours" at bounding box center [750, 462] width 512 height 464
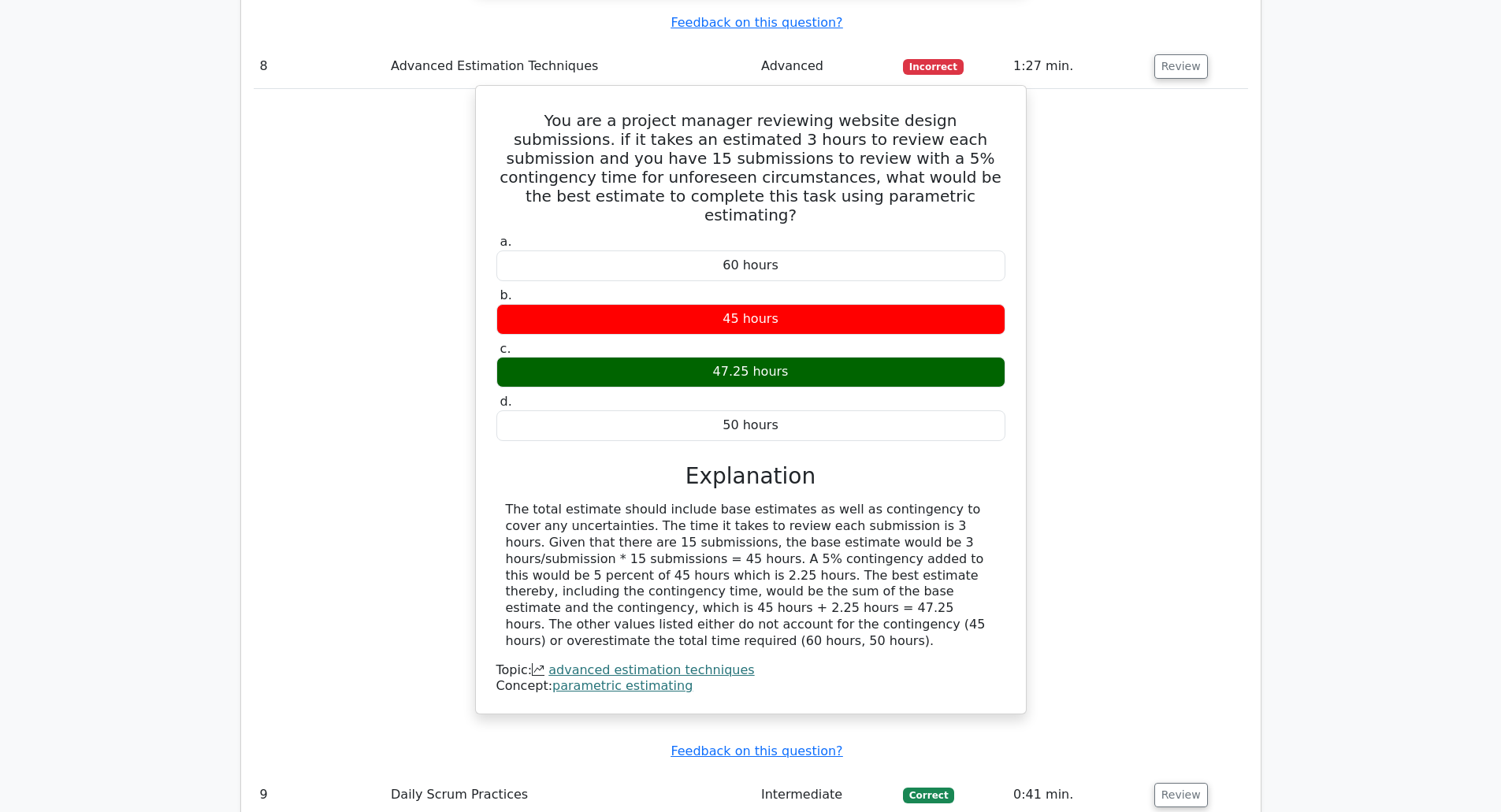
click at [946, 502] on div "The total estimate should include base estimates as well as contingency to cove…" at bounding box center [750, 575] width 490 height 147
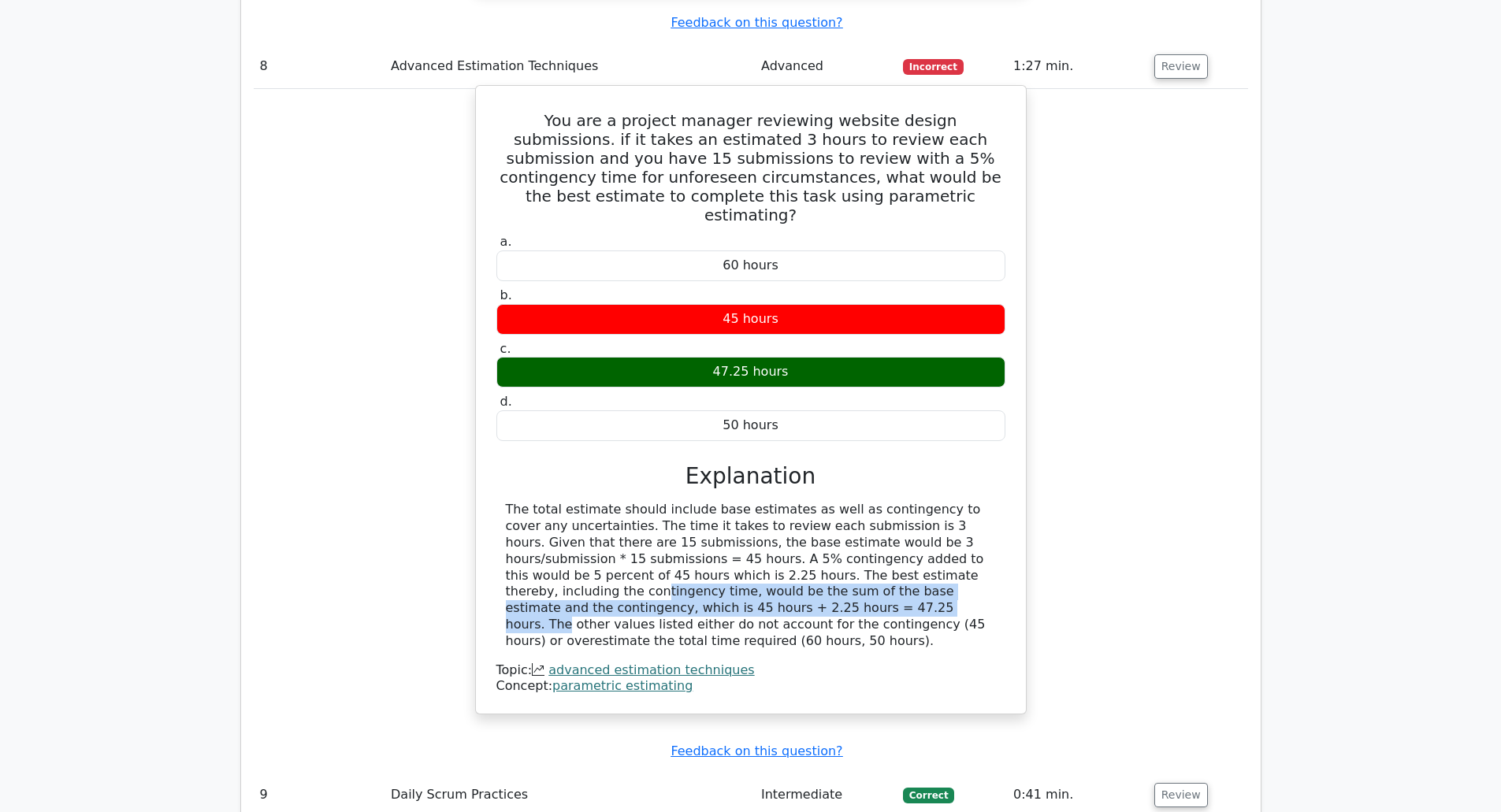
drag, startPoint x: 875, startPoint y: 480, endPoint x: 984, endPoint y: 495, distance: 110.0
click at [951, 502] on div "The total estimate should include base estimates as well as contingency to cove…" at bounding box center [750, 575] width 490 height 147
click at [993, 502] on div "The total estimate should include base estimates as well as contingency to cove…" at bounding box center [750, 575] width 490 height 147
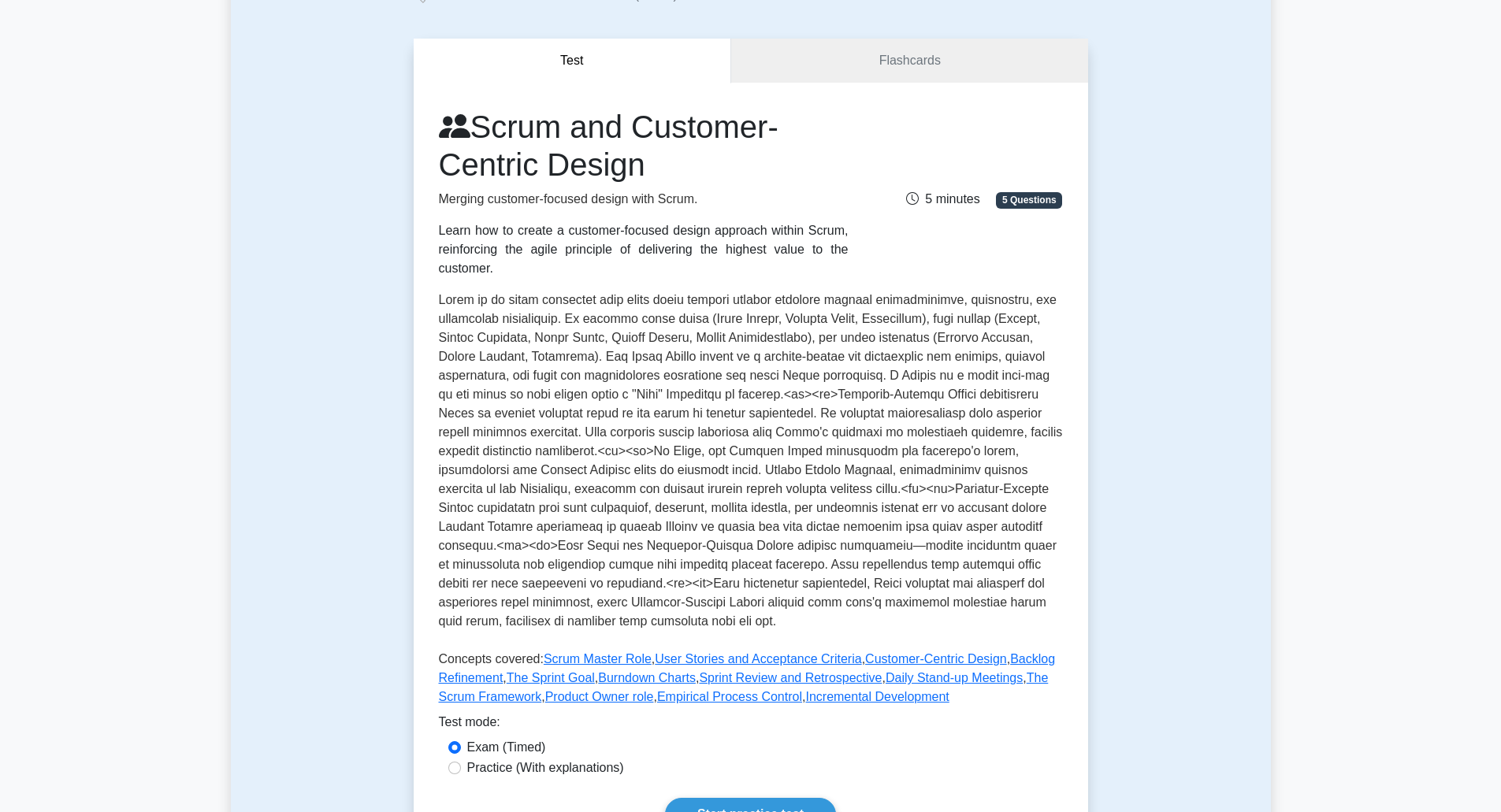
scroll to position [79, 0]
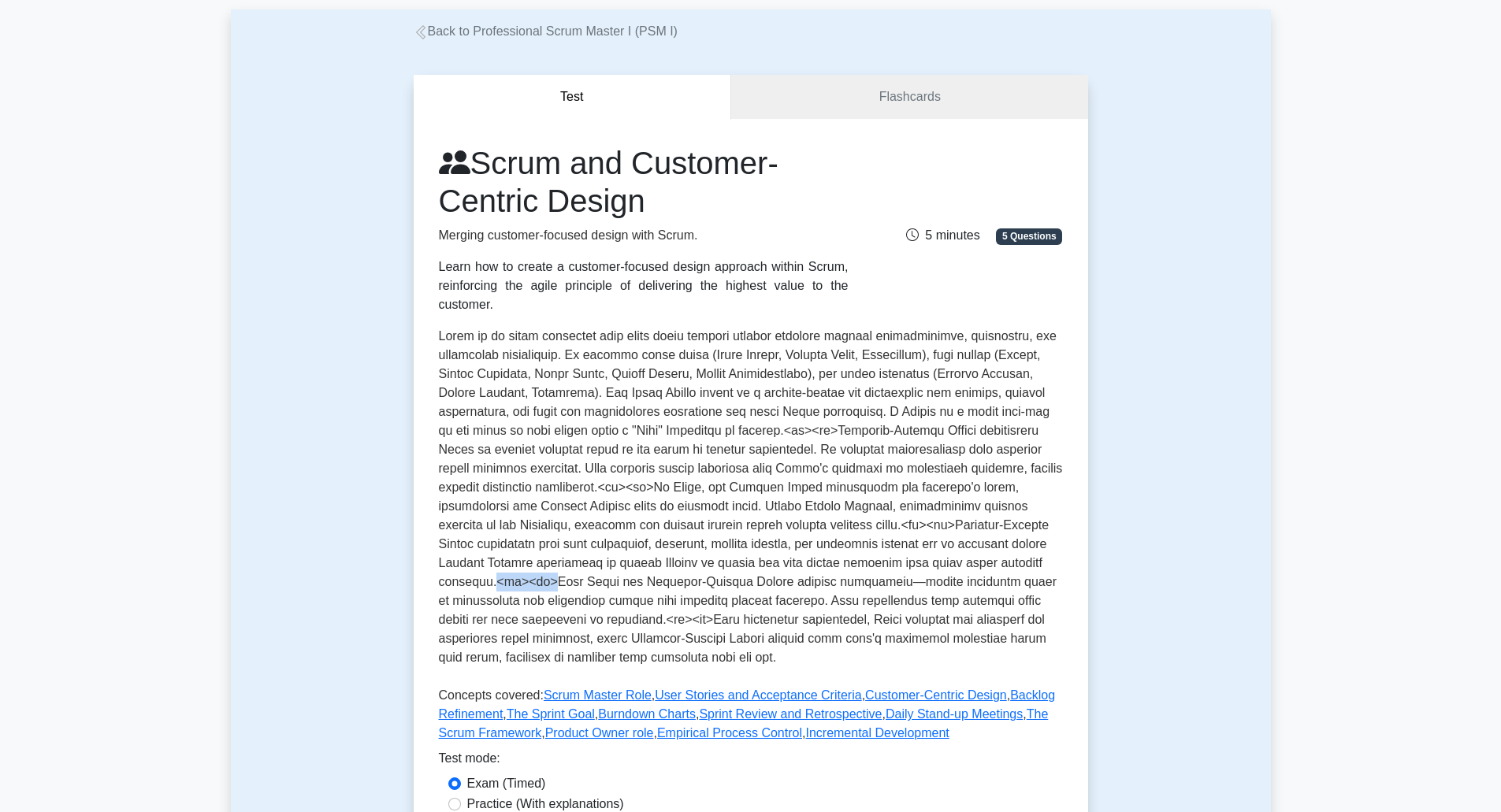
drag, startPoint x: 608, startPoint y: 561, endPoint x: 665, endPoint y: 563, distance: 57.0
click at [665, 563] on p at bounding box center [750, 500] width 624 height 346
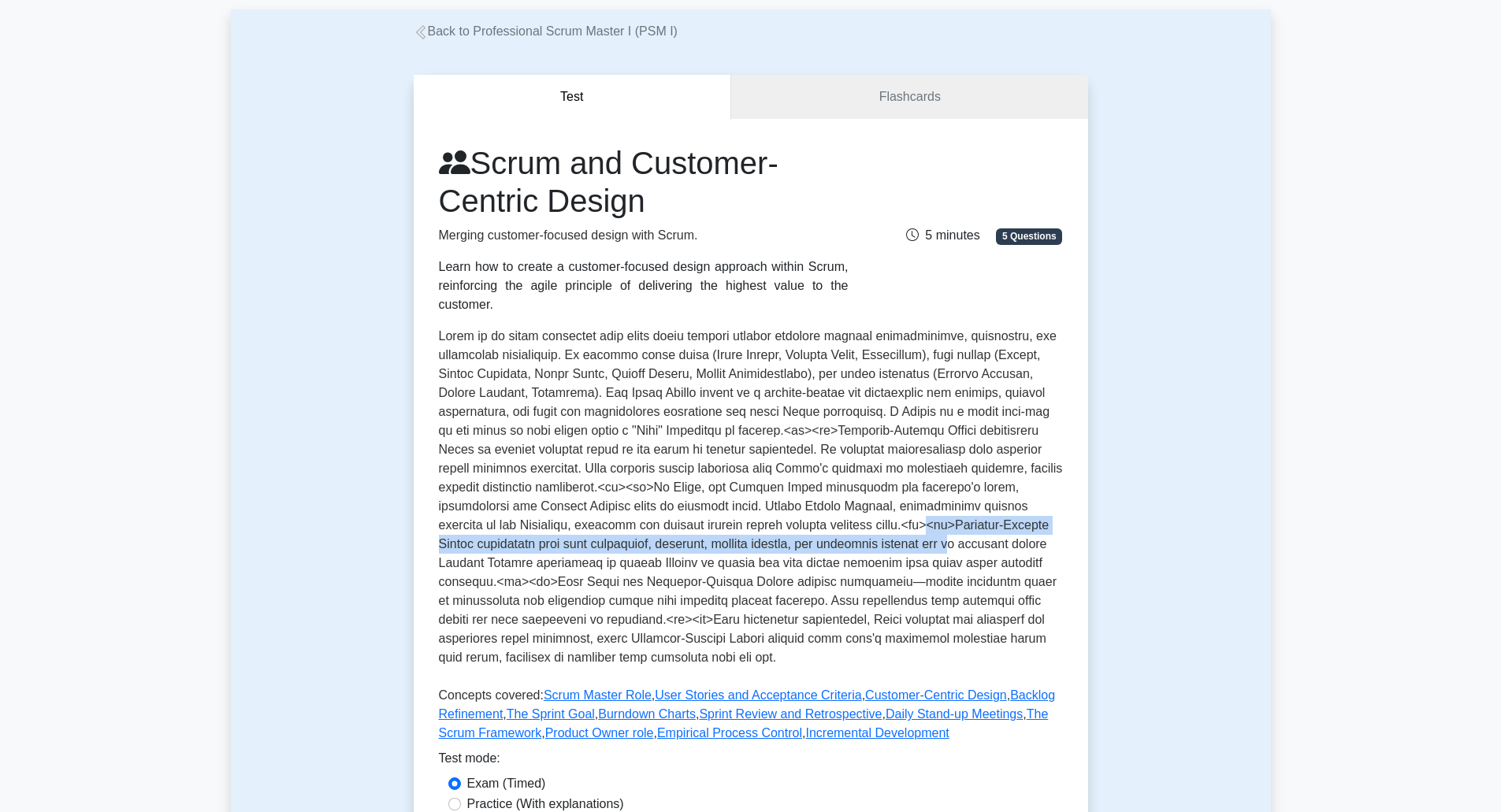
click at [472, 536] on div "Scrum and Customer-Centric Design Merging customer-focused design with Scrum. L…" at bounding box center [750, 506] width 674 height 773
click at [467, 522] on p at bounding box center [750, 500] width 624 height 346
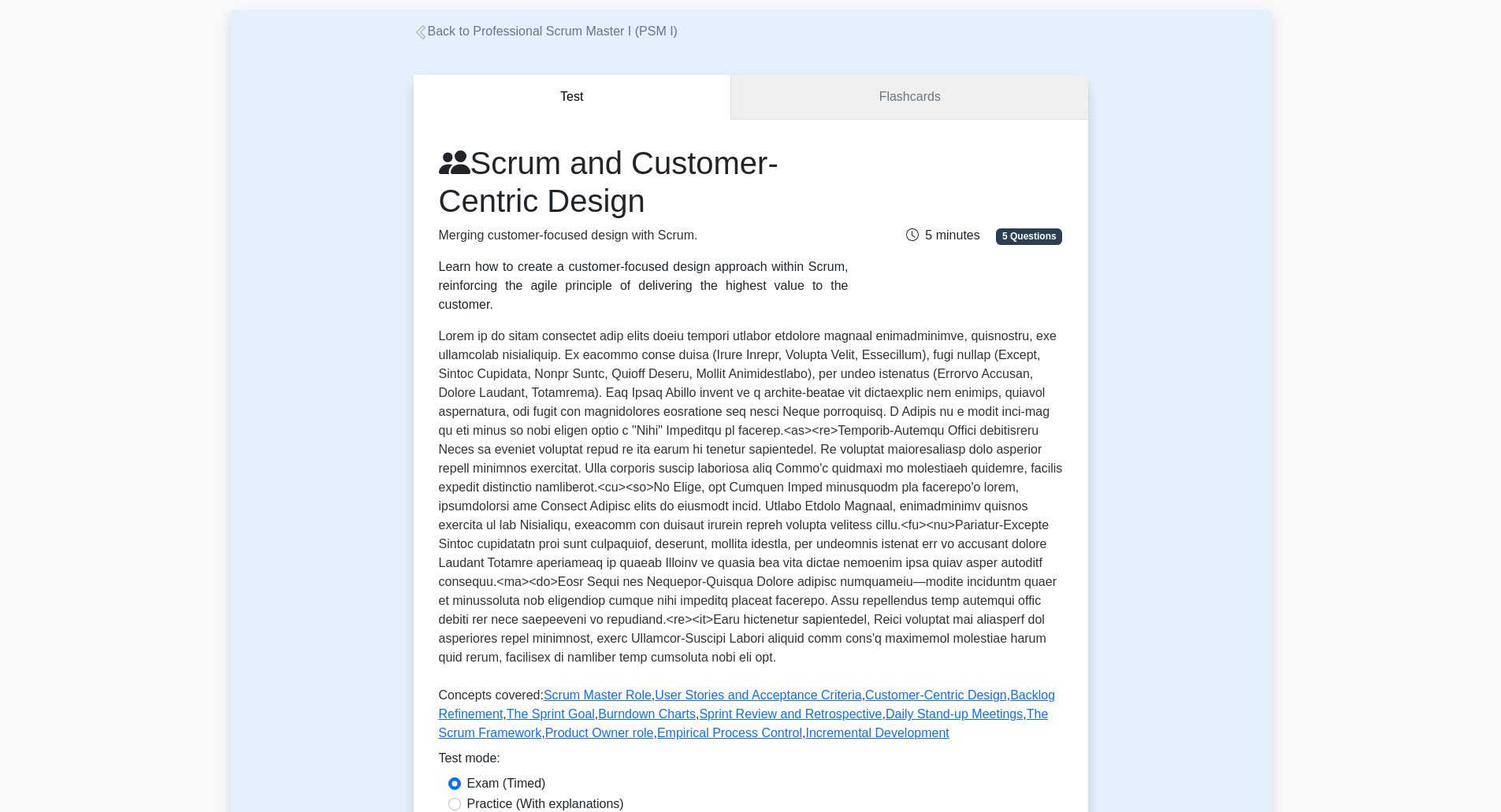
click at [798, 118] on link "Flashcards" at bounding box center [909, 96] width 356 height 45
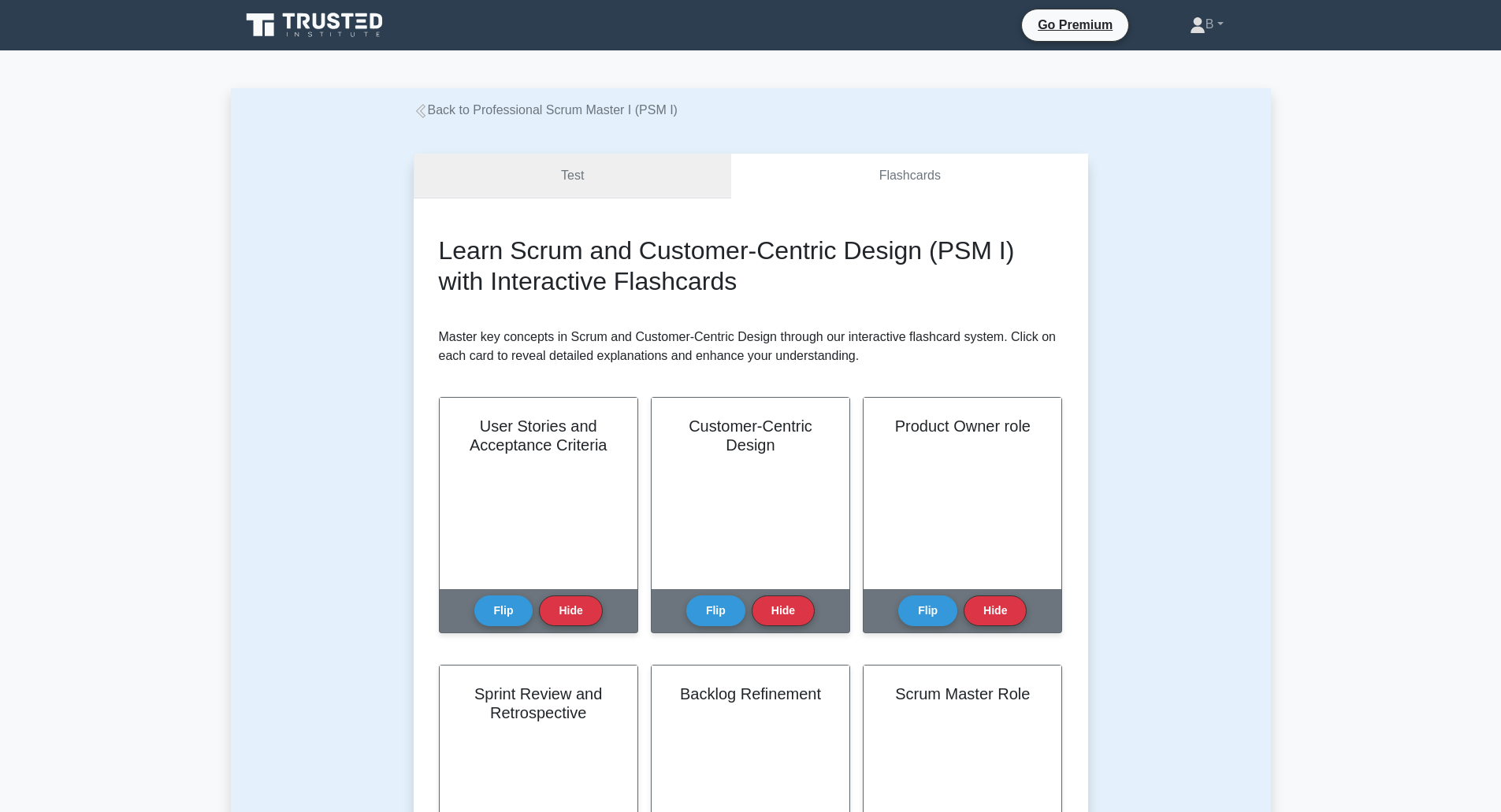
click at [588, 164] on link "Test" at bounding box center [572, 175] width 319 height 45
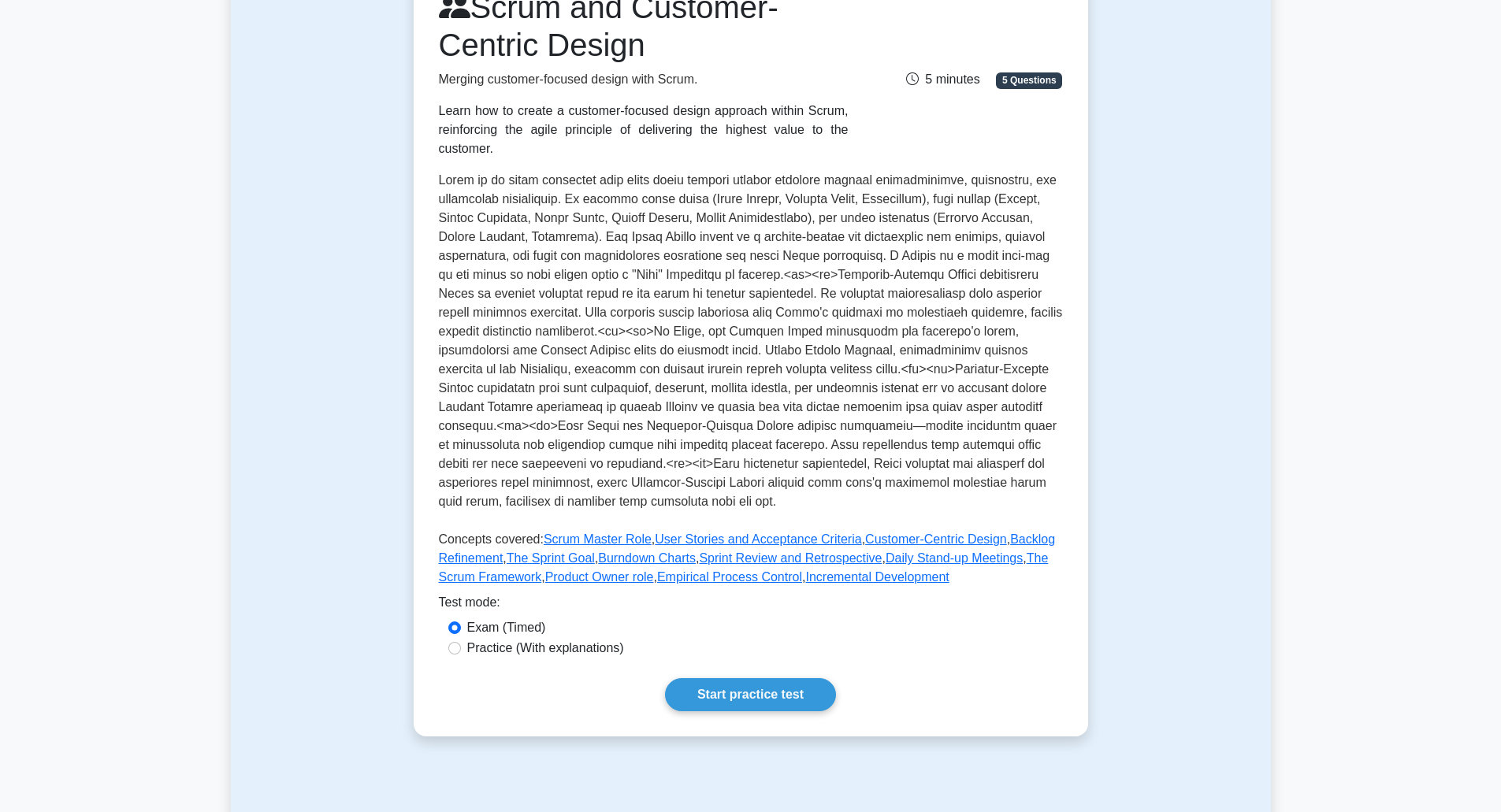
scroll to position [236, 0]
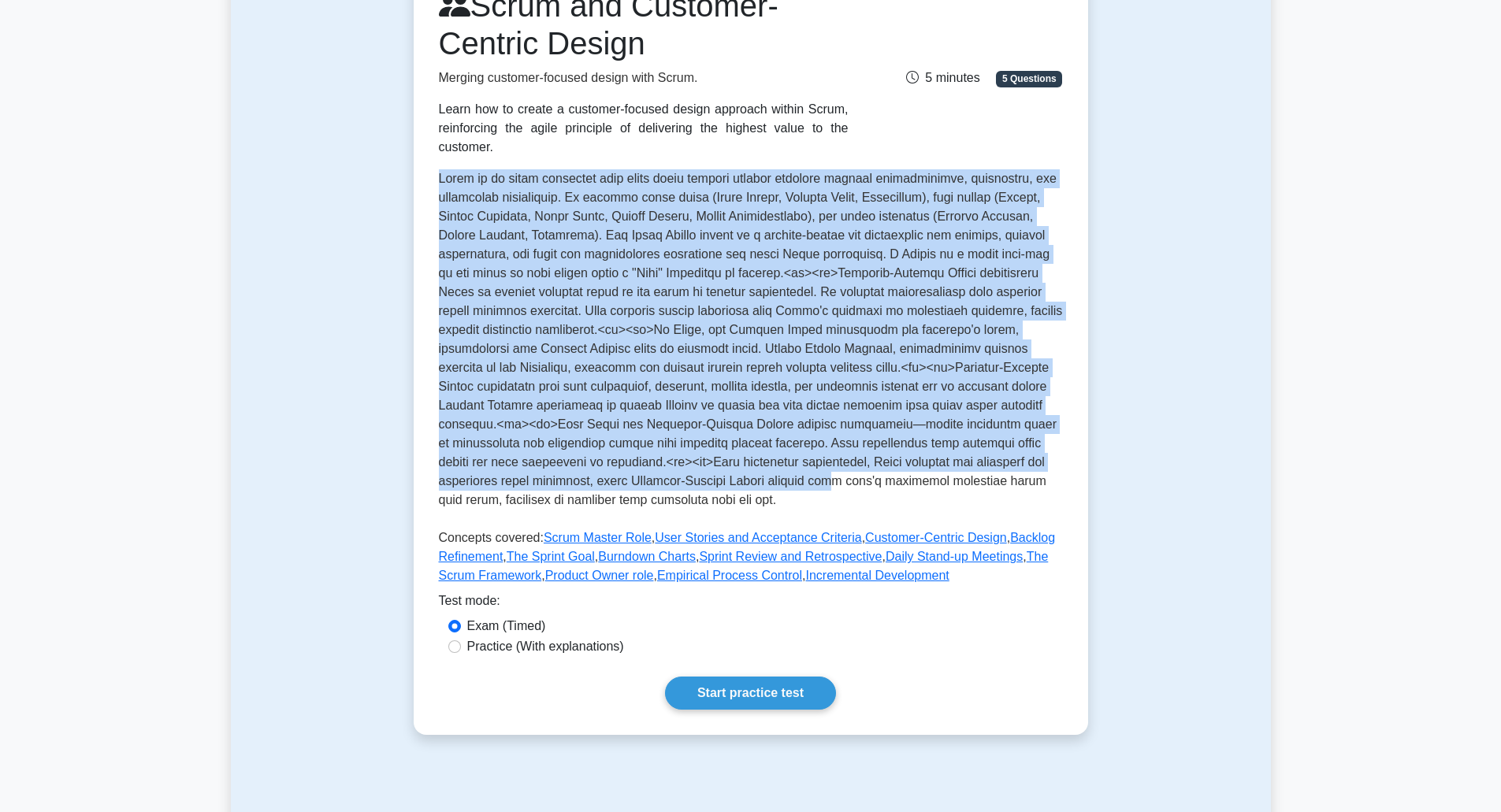
drag, startPoint x: 466, startPoint y: 166, endPoint x: 1015, endPoint y: 466, distance: 625.6
click at [1015, 466] on div "Scrum and Customer-Centric Design Merging customer-focused design with Scrum. L…" at bounding box center [750, 348] width 674 height 773
click at [1015, 468] on p at bounding box center [750, 342] width 624 height 346
